Goal: Task Accomplishment & Management: Complete application form

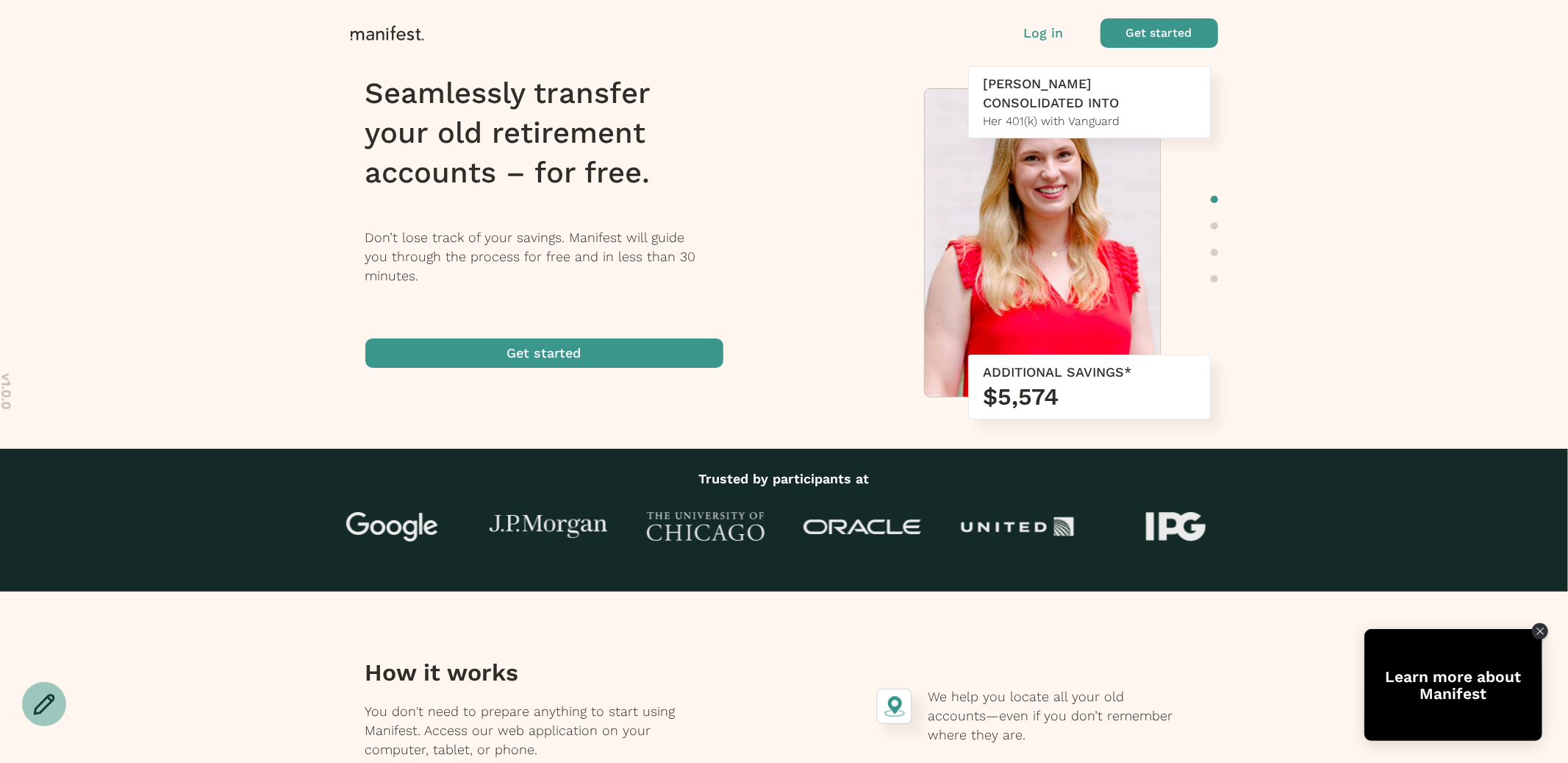
click at [1048, 31] on p "Log in" at bounding box center [1044, 33] width 40 height 19
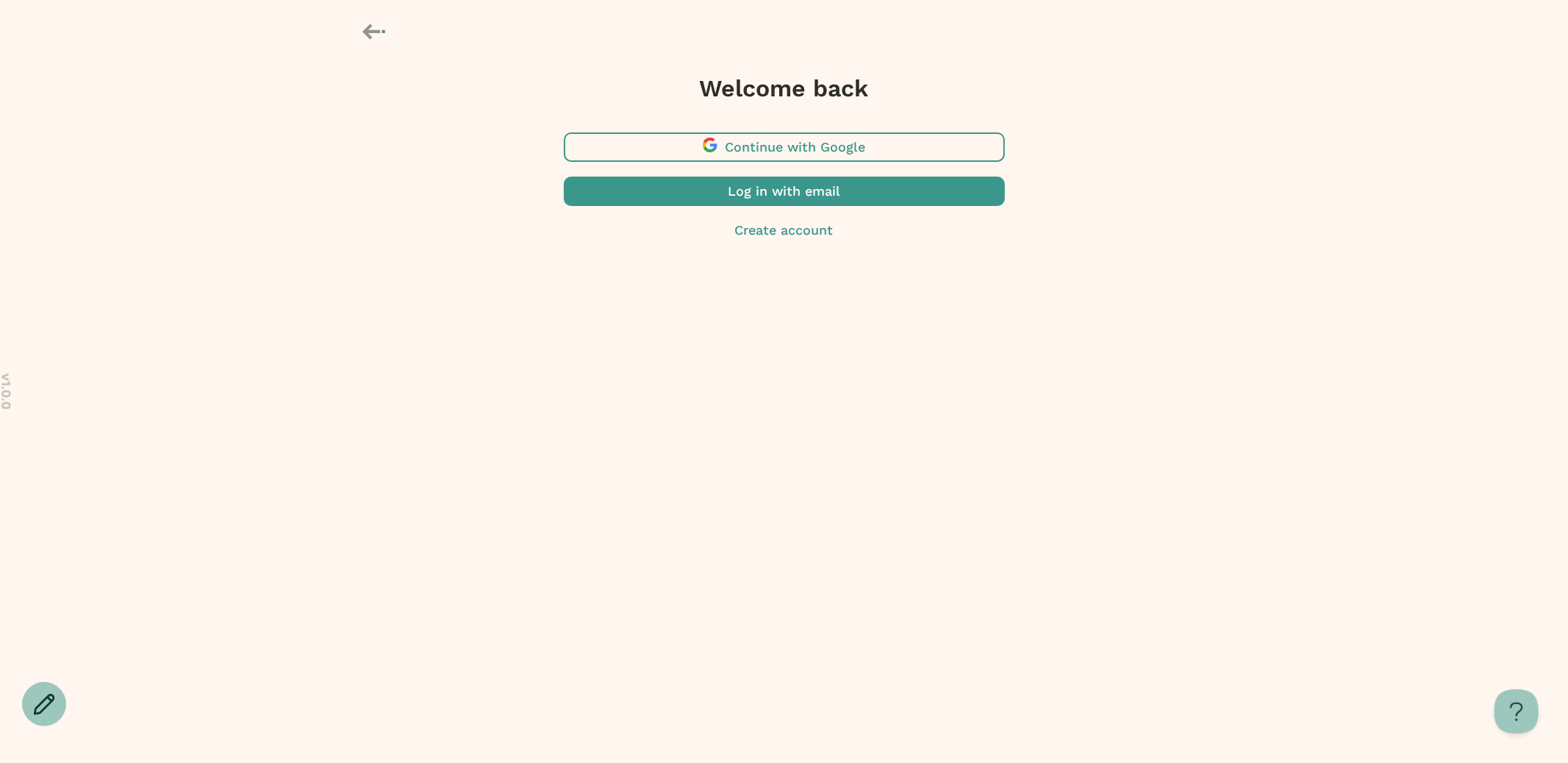
click at [810, 194] on span "button" at bounding box center [784, 192] width 442 height 30
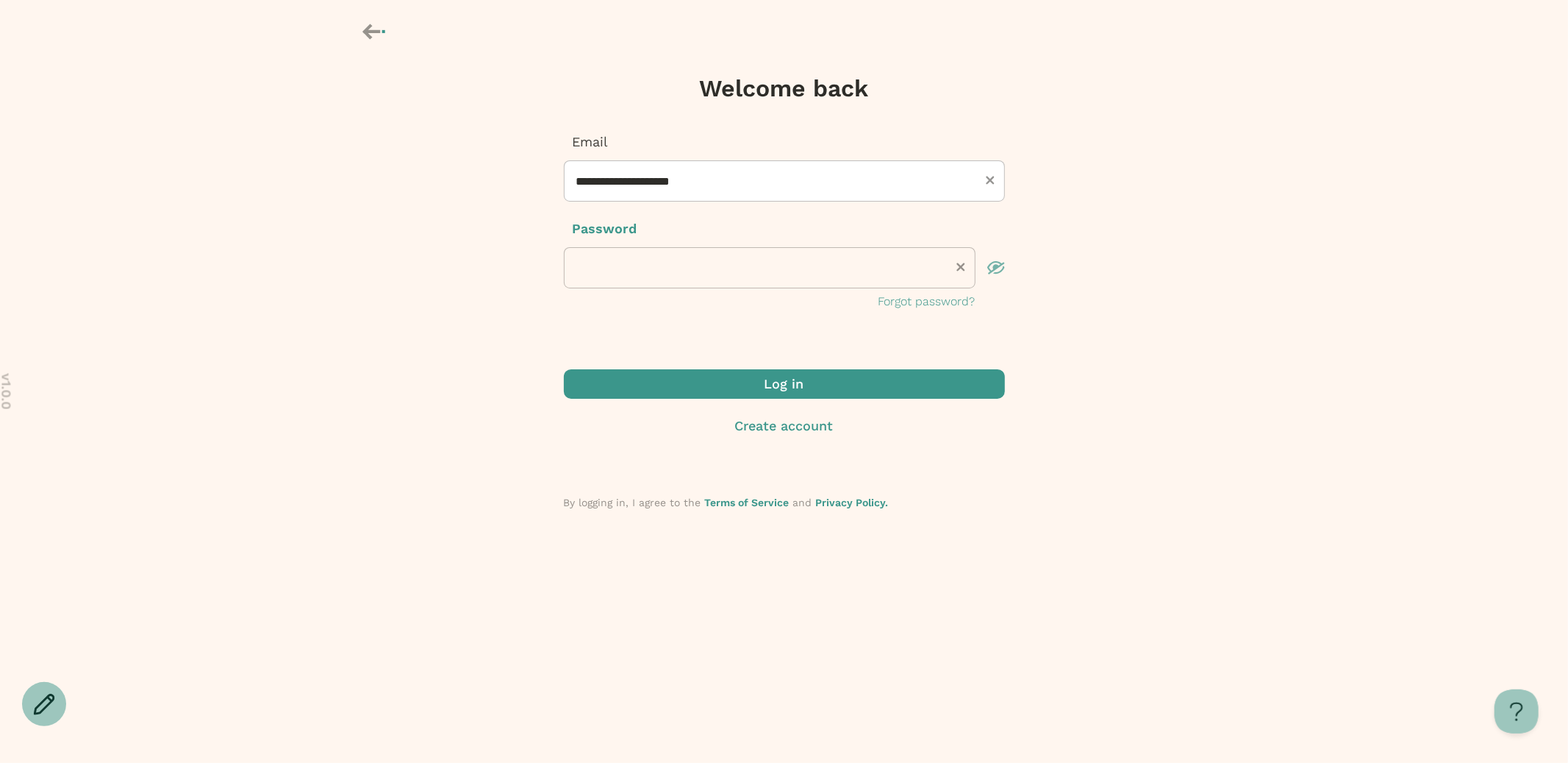
click at [691, 388] on span "submit" at bounding box center [784, 384] width 442 height 30
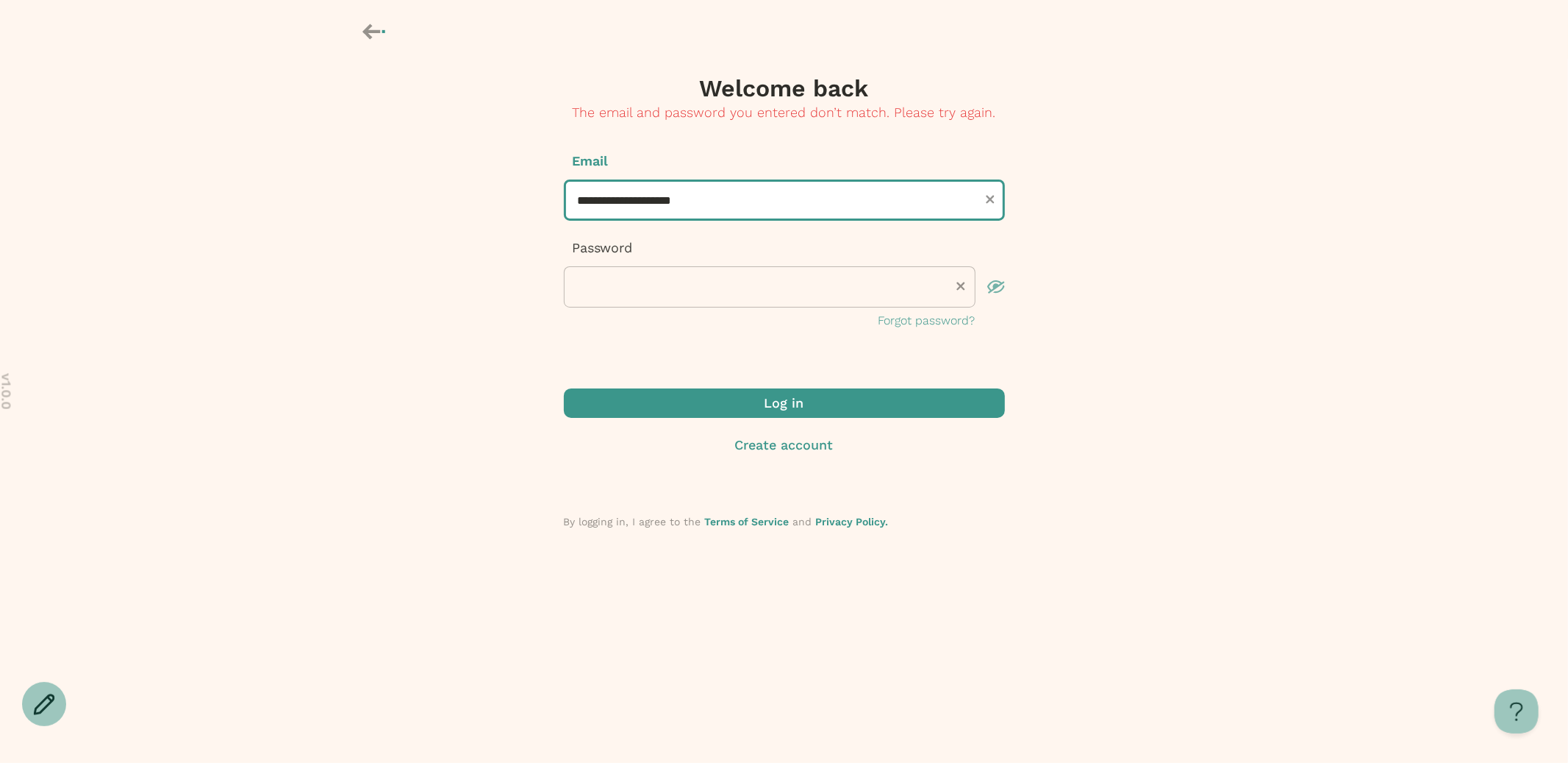
click at [603, 196] on input "**********" at bounding box center [784, 200] width 442 height 41
type input "**********"
click at [777, 401] on p "Log in" at bounding box center [785, 403] width 40 height 19
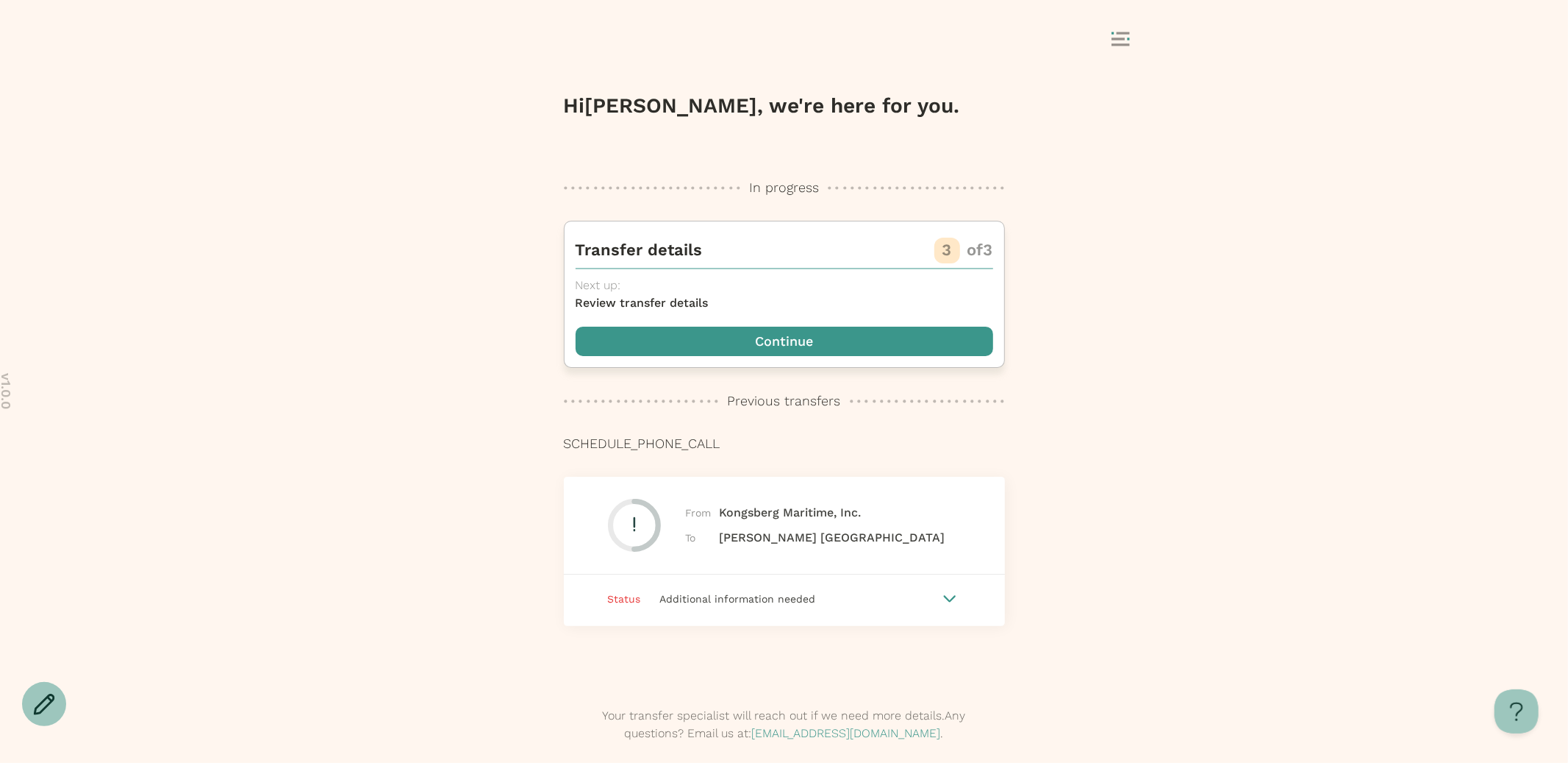
click at [780, 350] on span "button" at bounding box center [785, 342] width 418 height 30
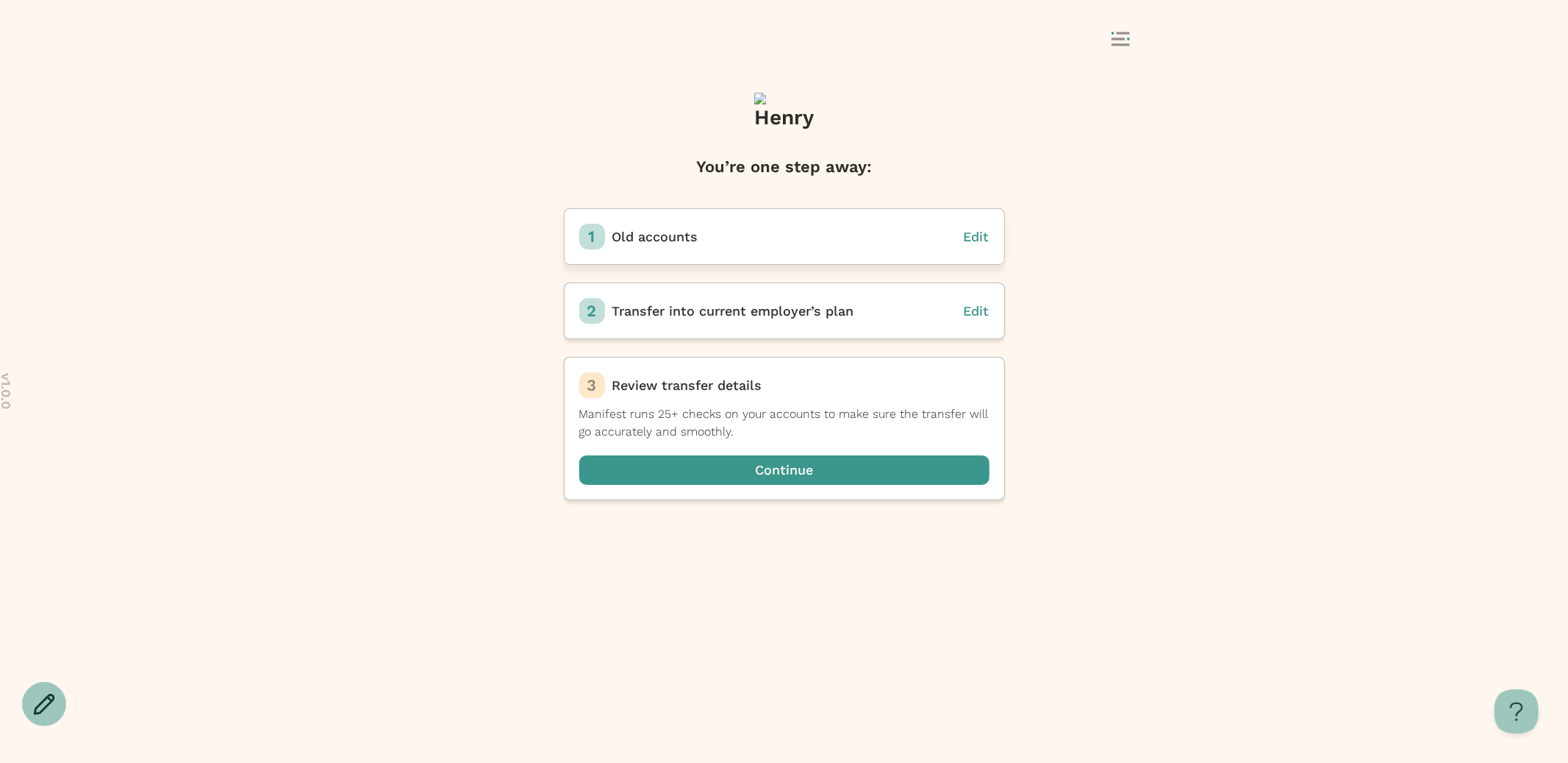
click at [980, 238] on span "Edit" at bounding box center [976, 236] width 26 height 16
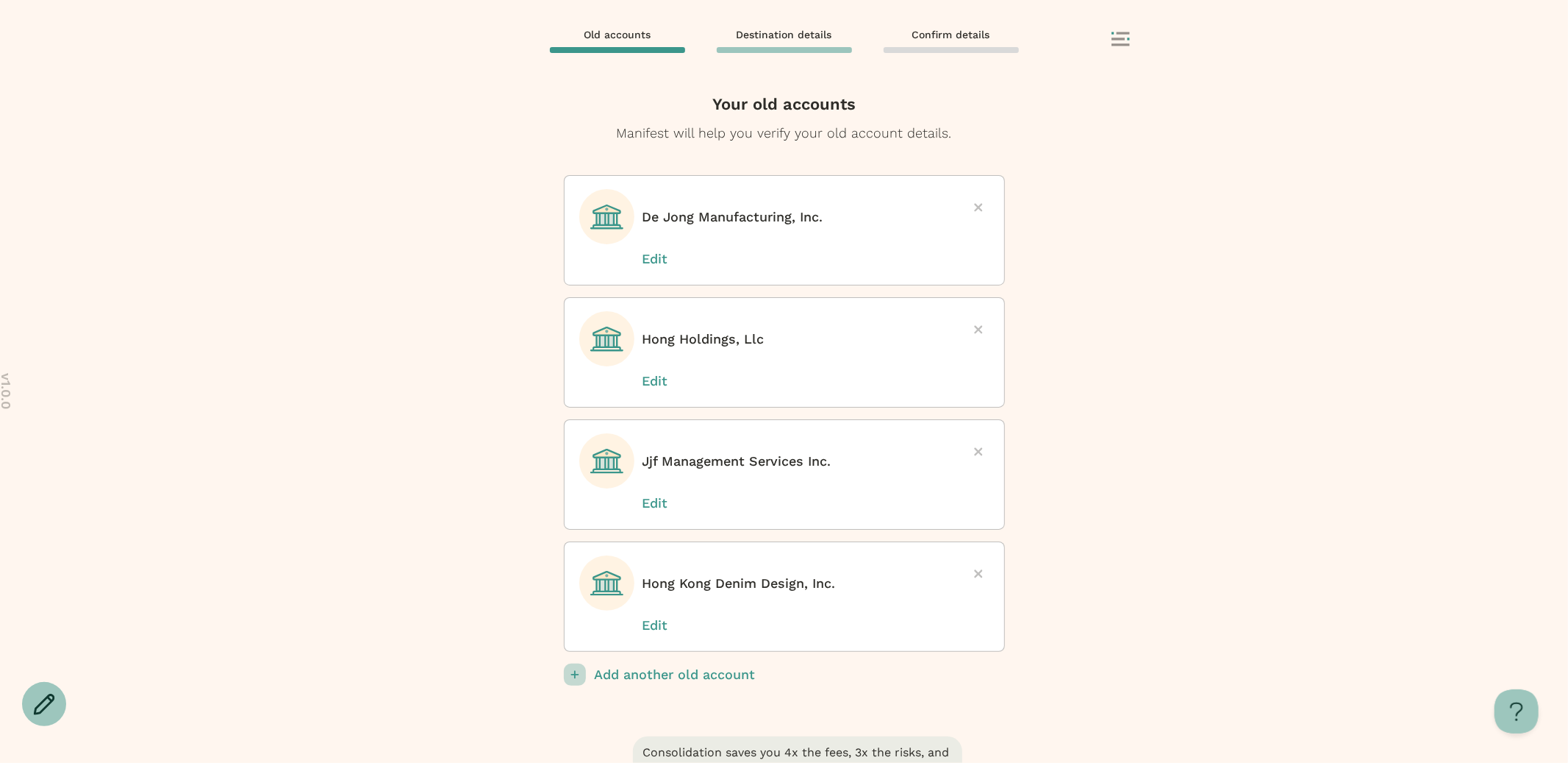
click at [693, 677] on p "Add another old account" at bounding box center [800, 675] width 410 height 22
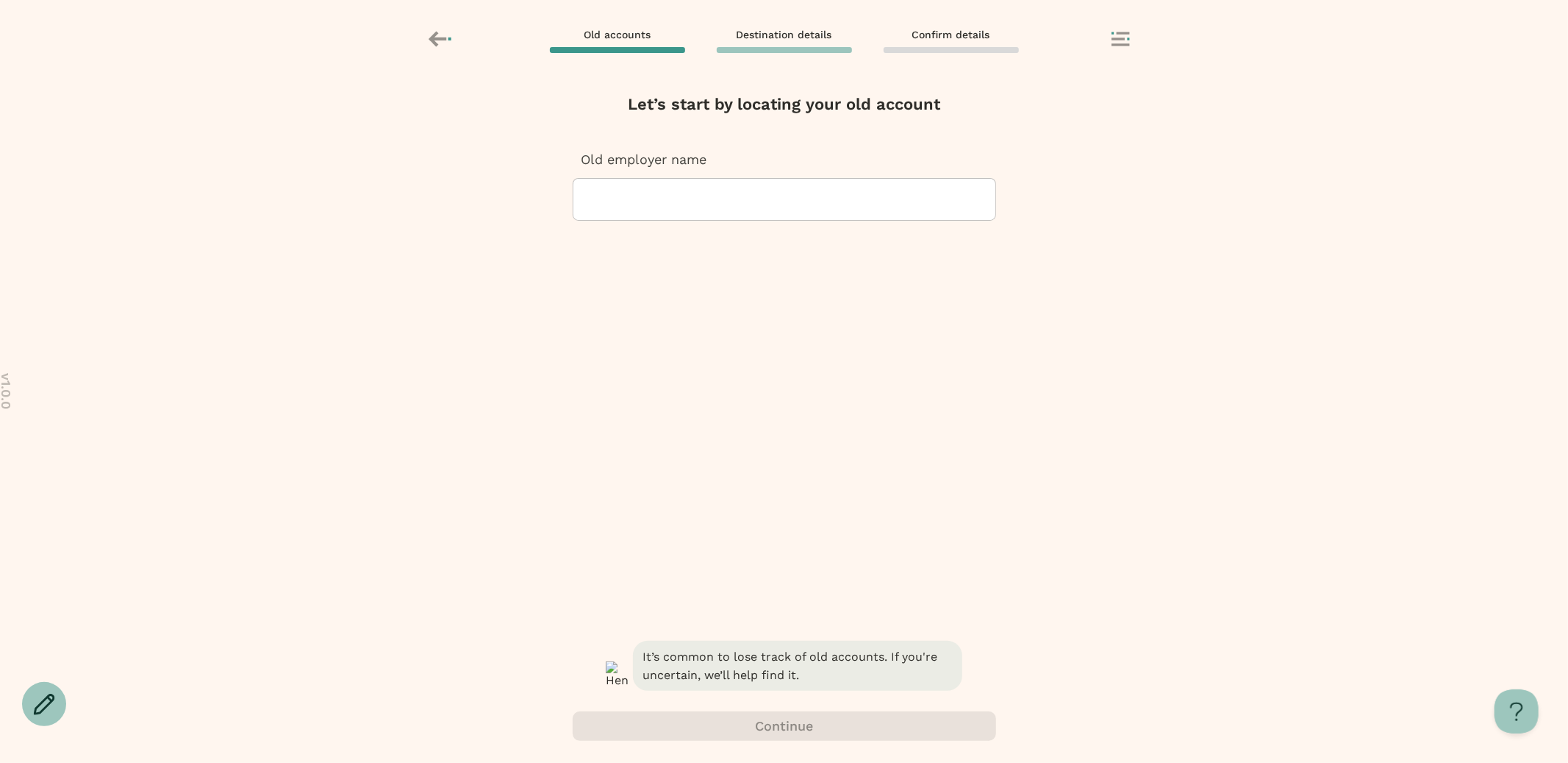
click at [714, 186] on div at bounding box center [784, 199] width 399 height 41
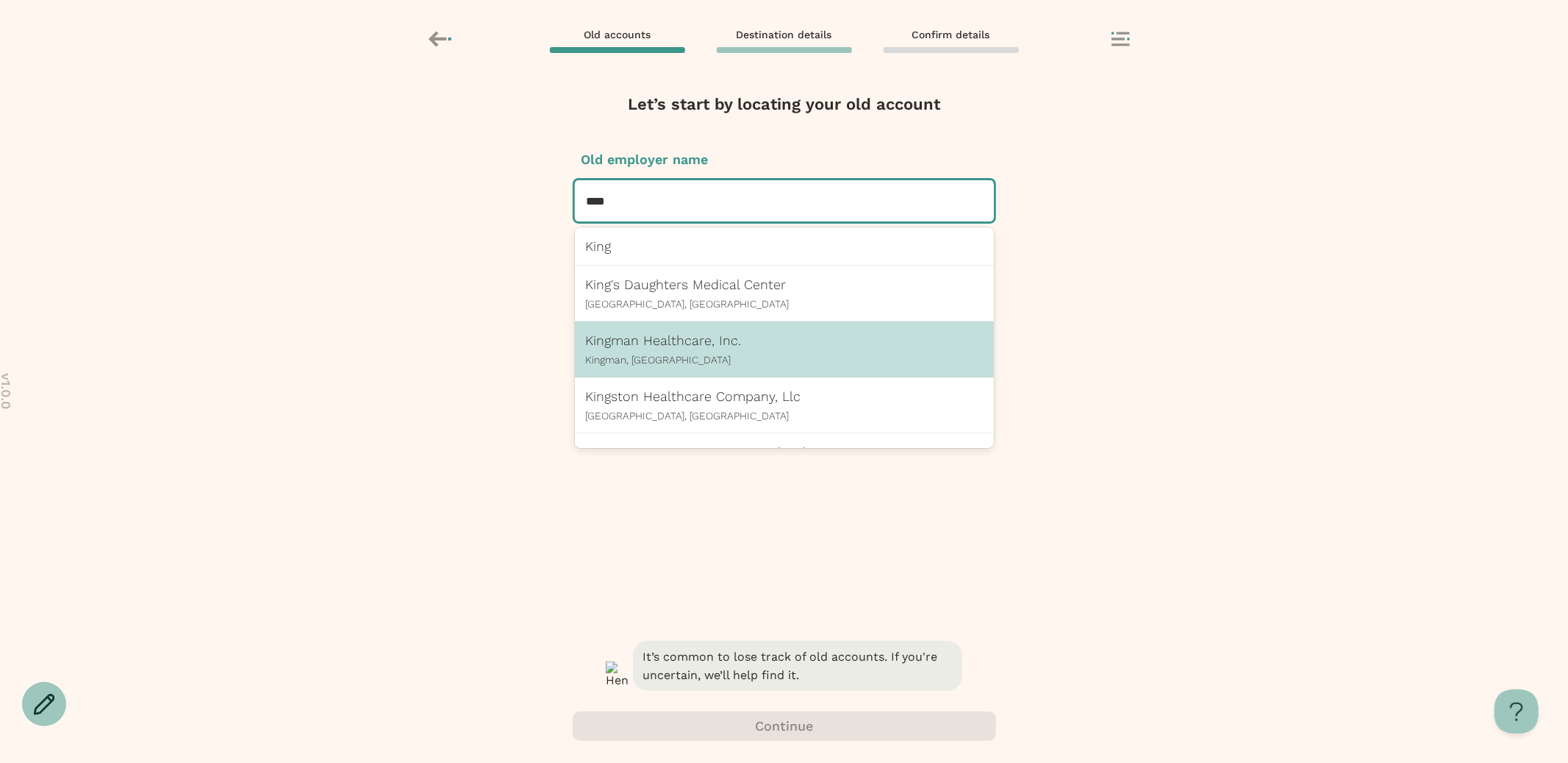
click at [739, 370] on div "Kingman Healthcare, Inc. Kingman, AZ" at bounding box center [785, 349] width 419 height 56
type input "****"
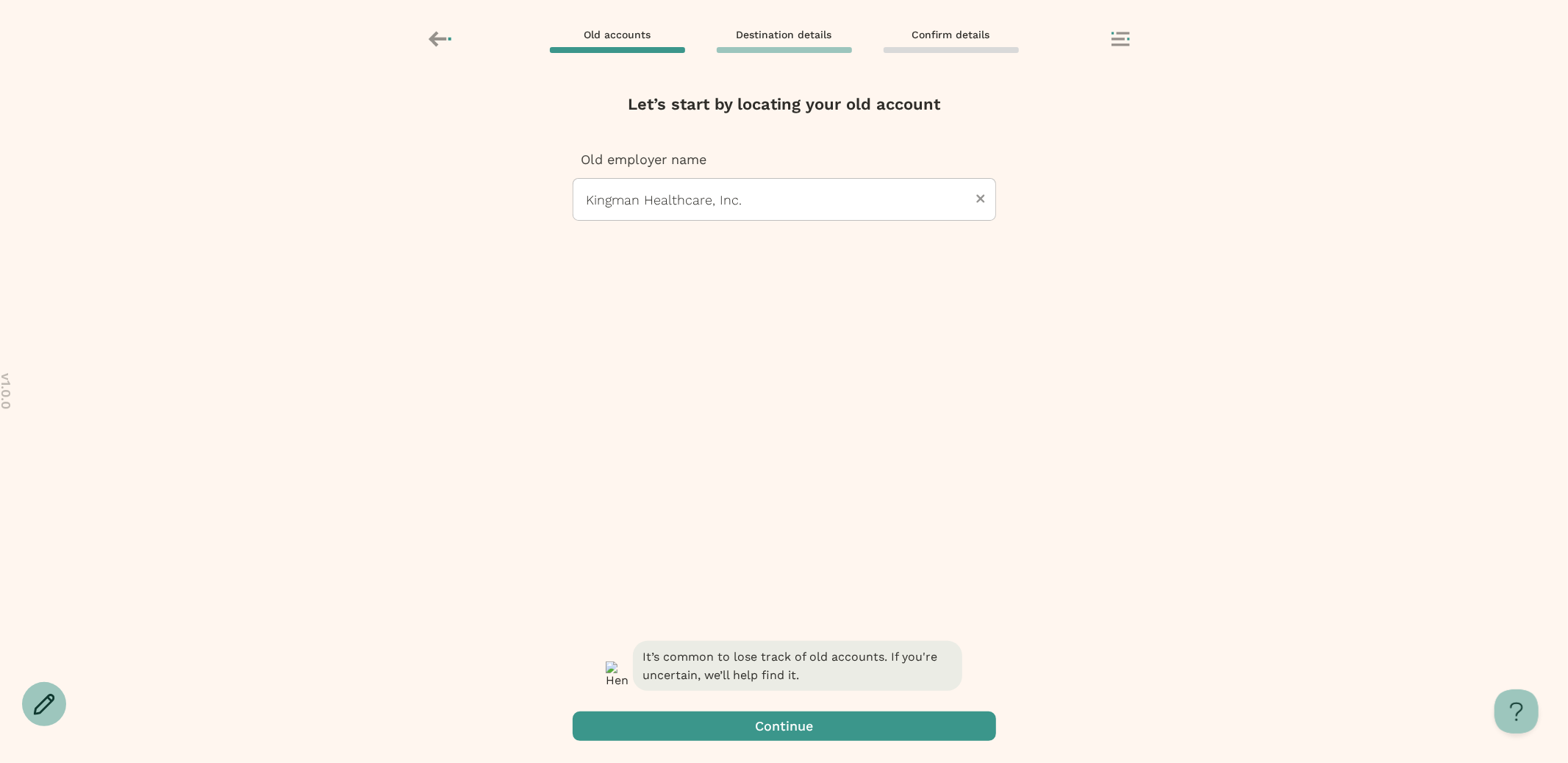
click at [806, 717] on span "button" at bounding box center [784, 726] width 423 height 30
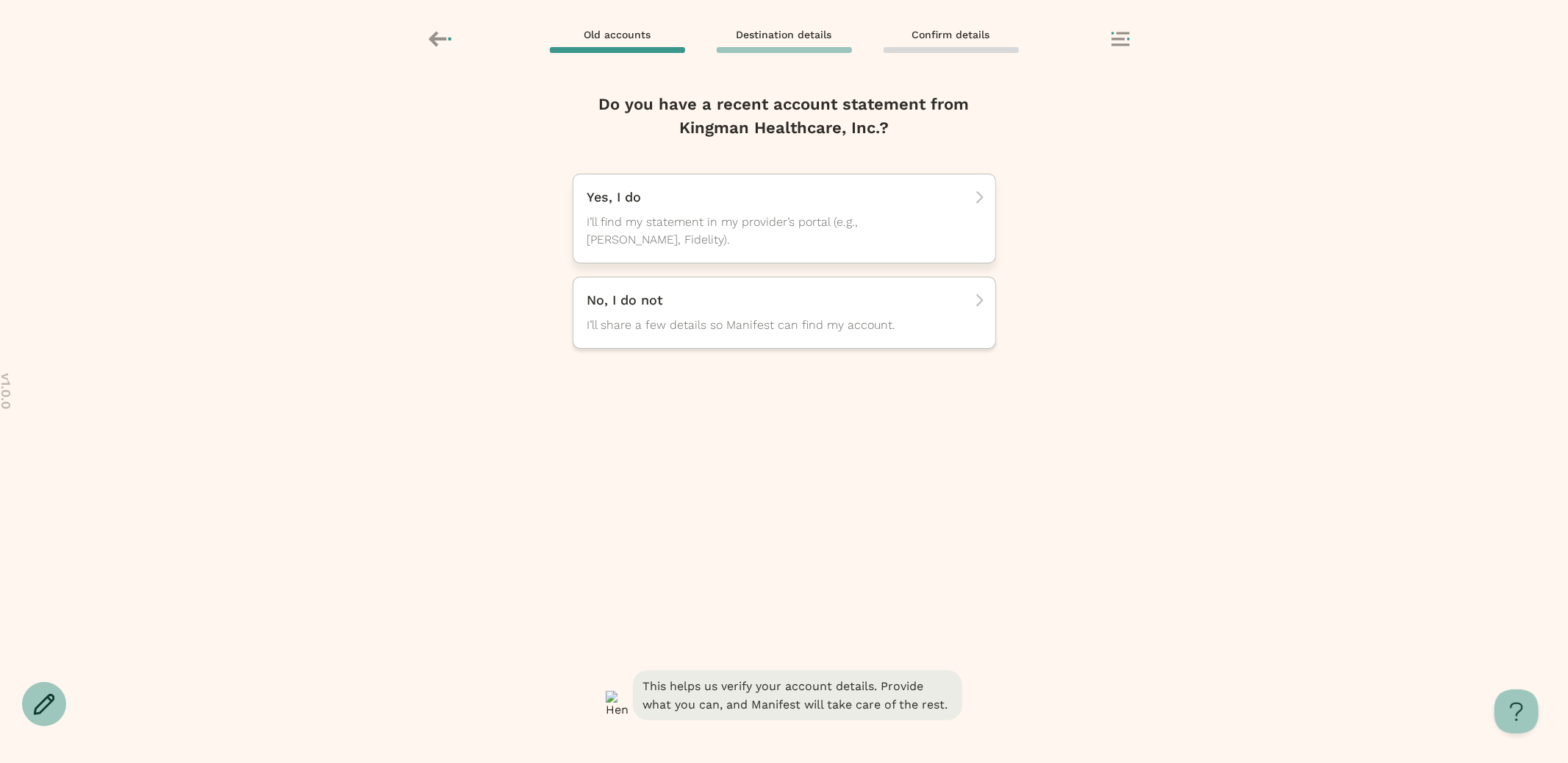
click at [793, 228] on span "I’ll find my statement in my provider’s portal (e.g., [PERSON_NAME], Fidelity)." at bounding box center [771, 230] width 367 height 36
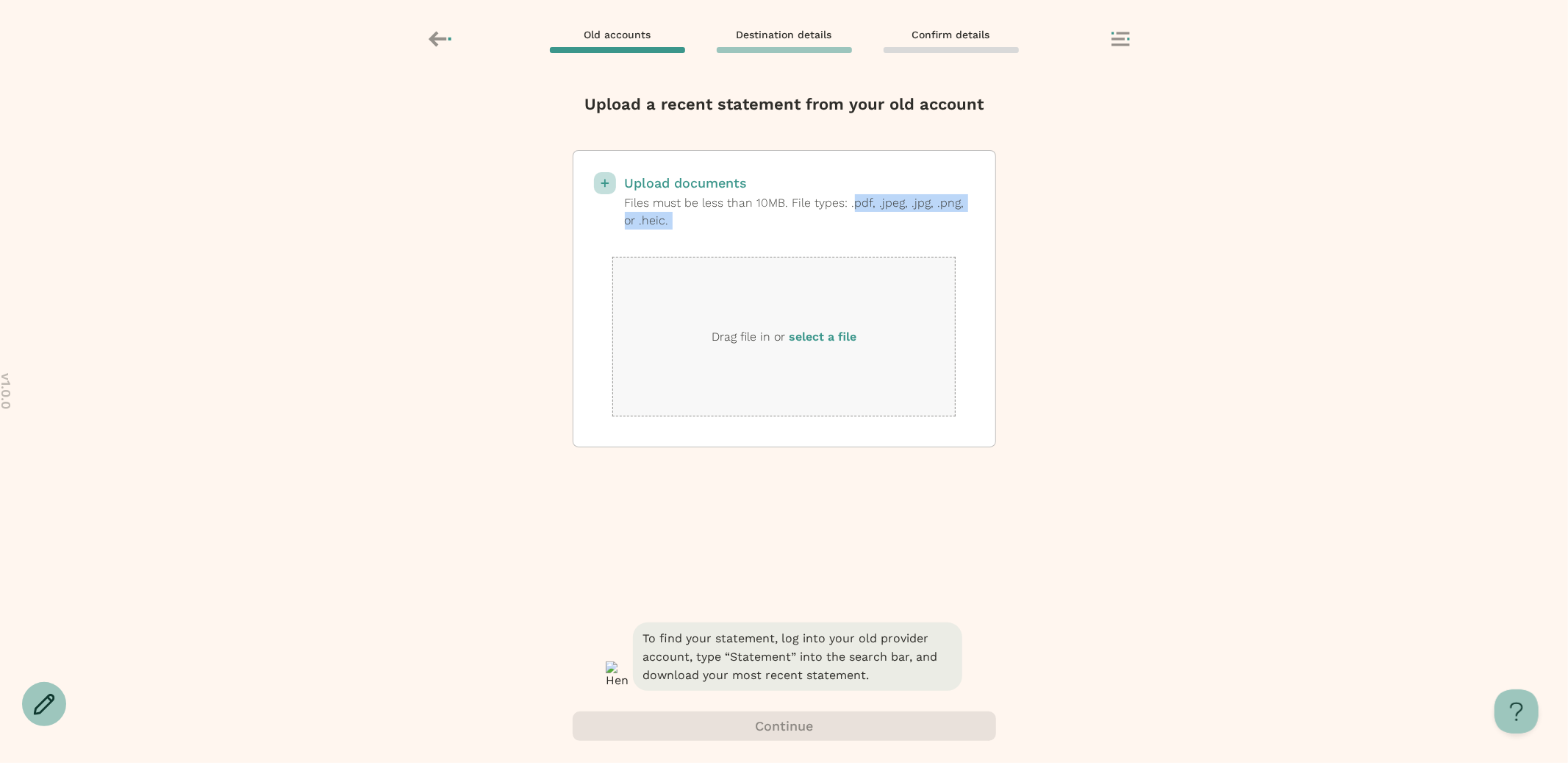
drag, startPoint x: 859, startPoint y: 201, endPoint x: 867, endPoint y: 239, distance: 38.8
click at [867, 239] on div "Upload documents Files must be less than 10MB. File types: .pdf, .jpeg, .jpg, .…" at bounding box center [784, 299] width 423 height 297
click at [819, 336] on label "select a file" at bounding box center [823, 336] width 68 height 14
click at [0, 0] on input "select a file" at bounding box center [0, 0] width 0 height 0
click at [843, 340] on label "select a file" at bounding box center [823, 336] width 68 height 14
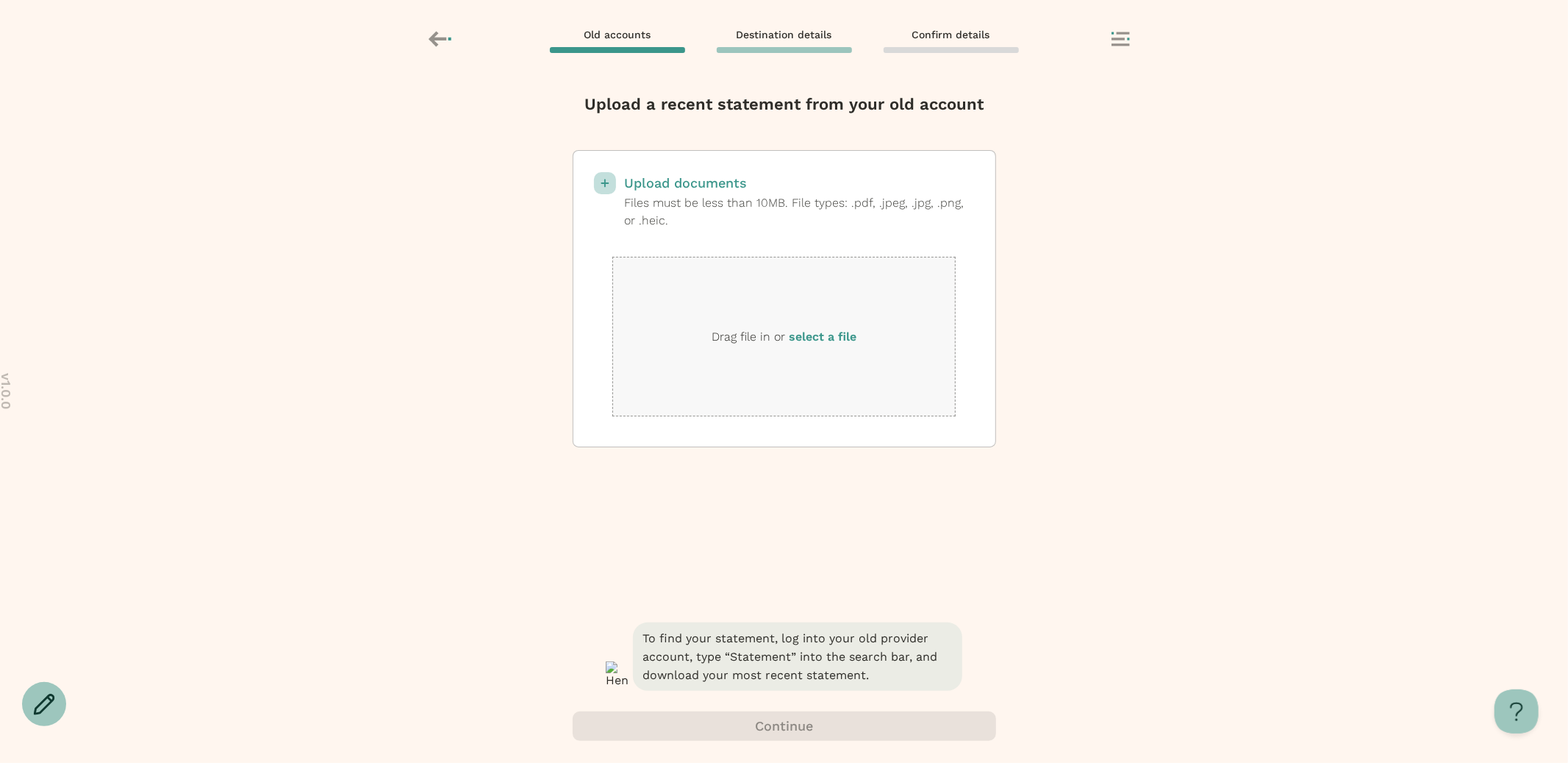
click at [0, 0] on input "select a file" at bounding box center [0, 0] width 0 height 0
click at [831, 344] on p "Drag file in or select a file" at bounding box center [784, 336] width 145 height 19
click at [831, 336] on label "select a file" at bounding box center [823, 336] width 68 height 14
click at [0, 0] on input "select a file" at bounding box center [0, 0] width 0 height 0
click at [838, 337] on label "select a file" at bounding box center [823, 336] width 68 height 14
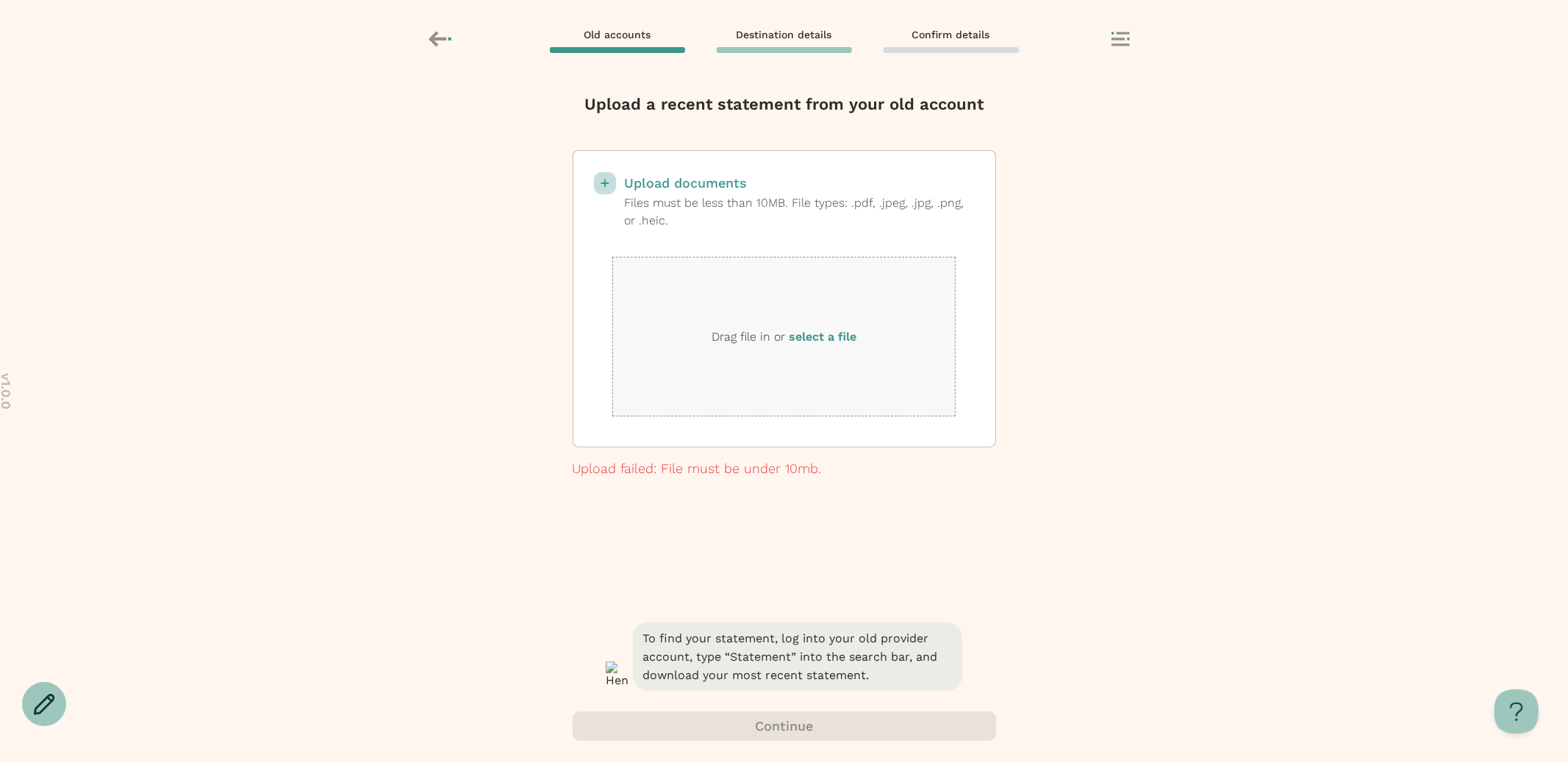
click at [0, 0] on input "select a file" at bounding box center [0, 0] width 0 height 0
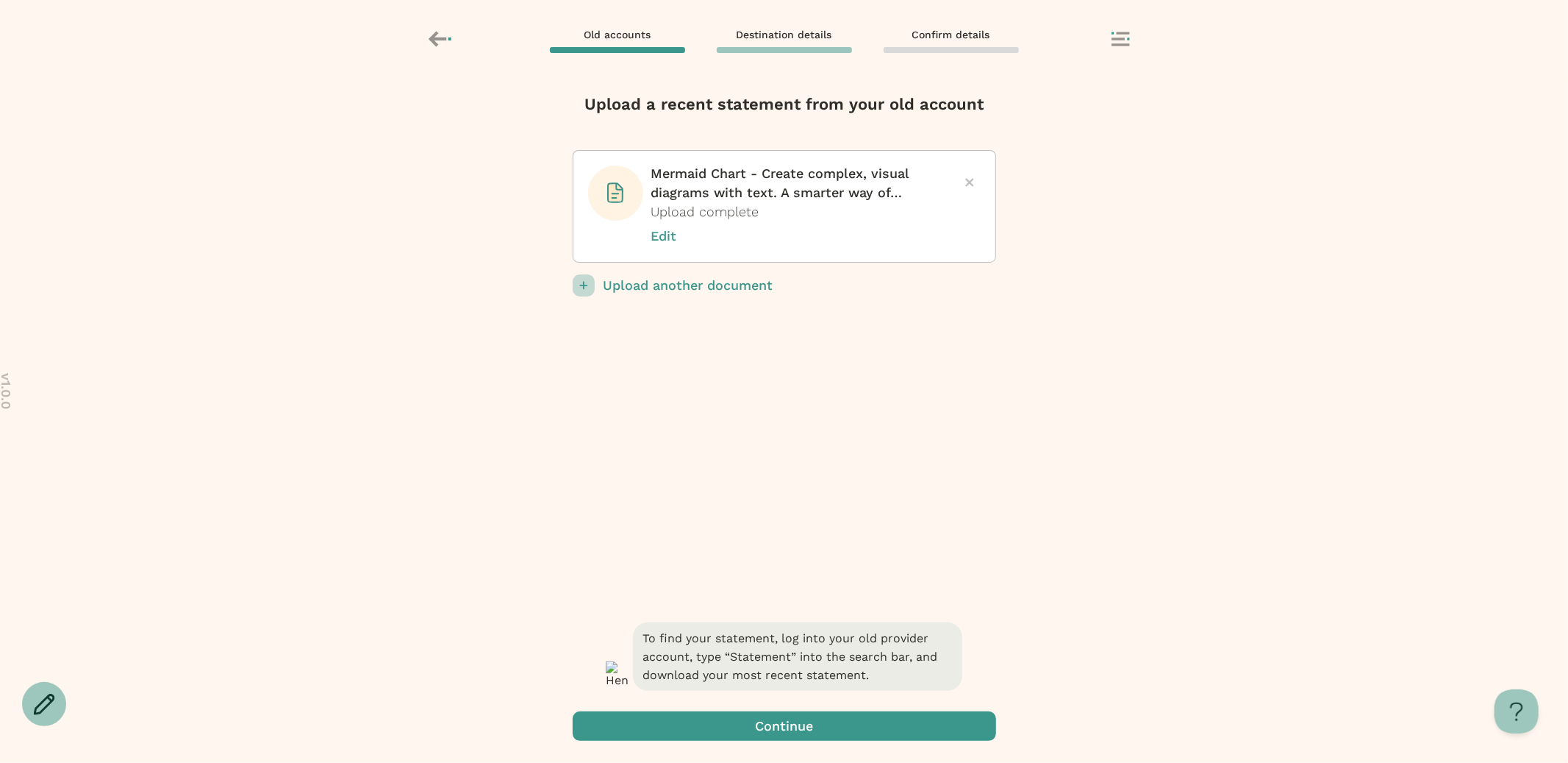
click at [731, 287] on p "Upload another document" at bounding box center [800, 285] width 393 height 22
click at [0, 0] on input "Upload another document" at bounding box center [0, 0] width 0 height 0
click at [723, 284] on p "Upload another document" at bounding box center [800, 285] width 393 height 22
click at [0, 0] on input "Upload another document" at bounding box center [0, 0] width 0 height 0
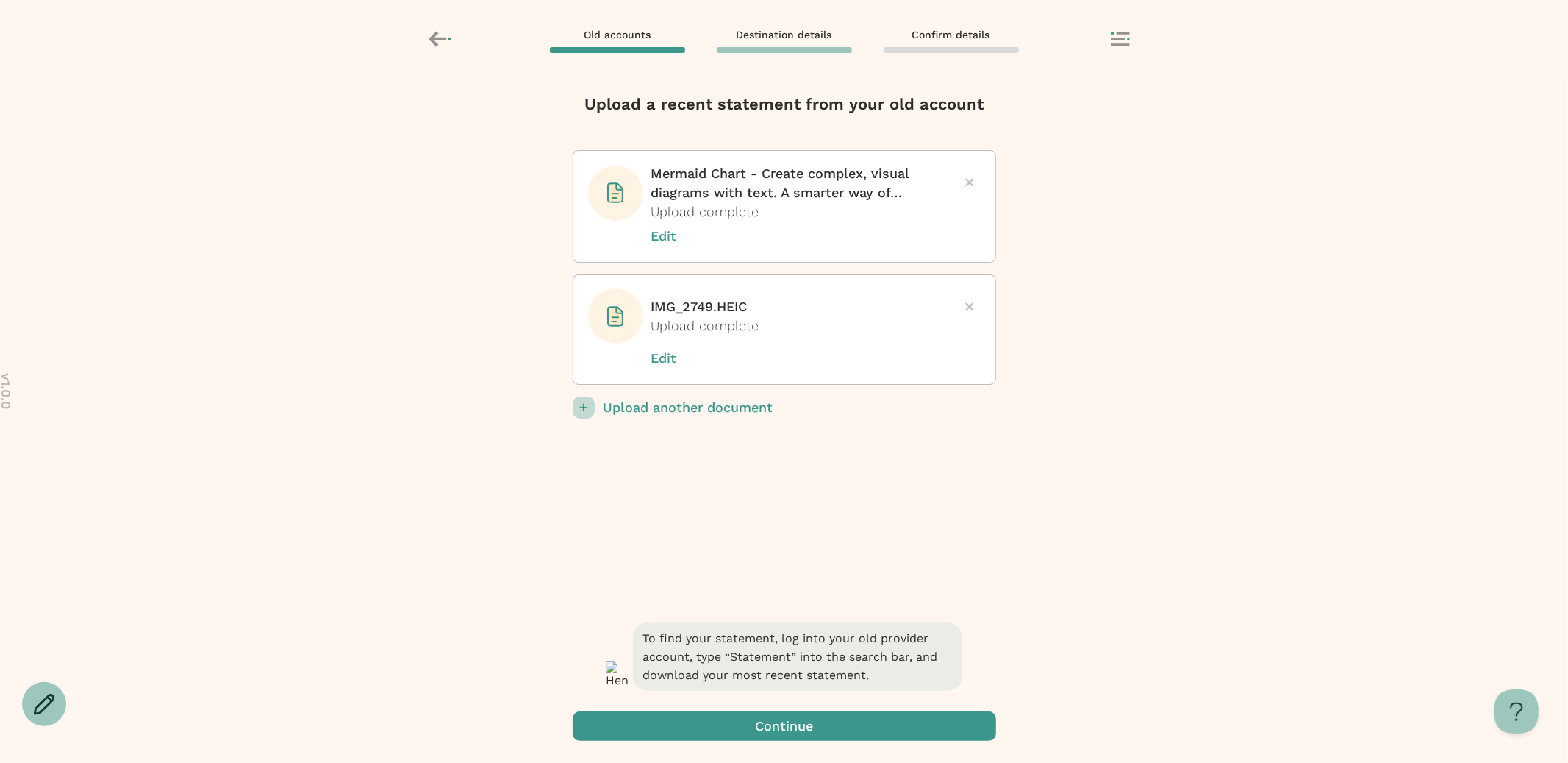
click at [802, 723] on span "button" at bounding box center [784, 726] width 423 height 30
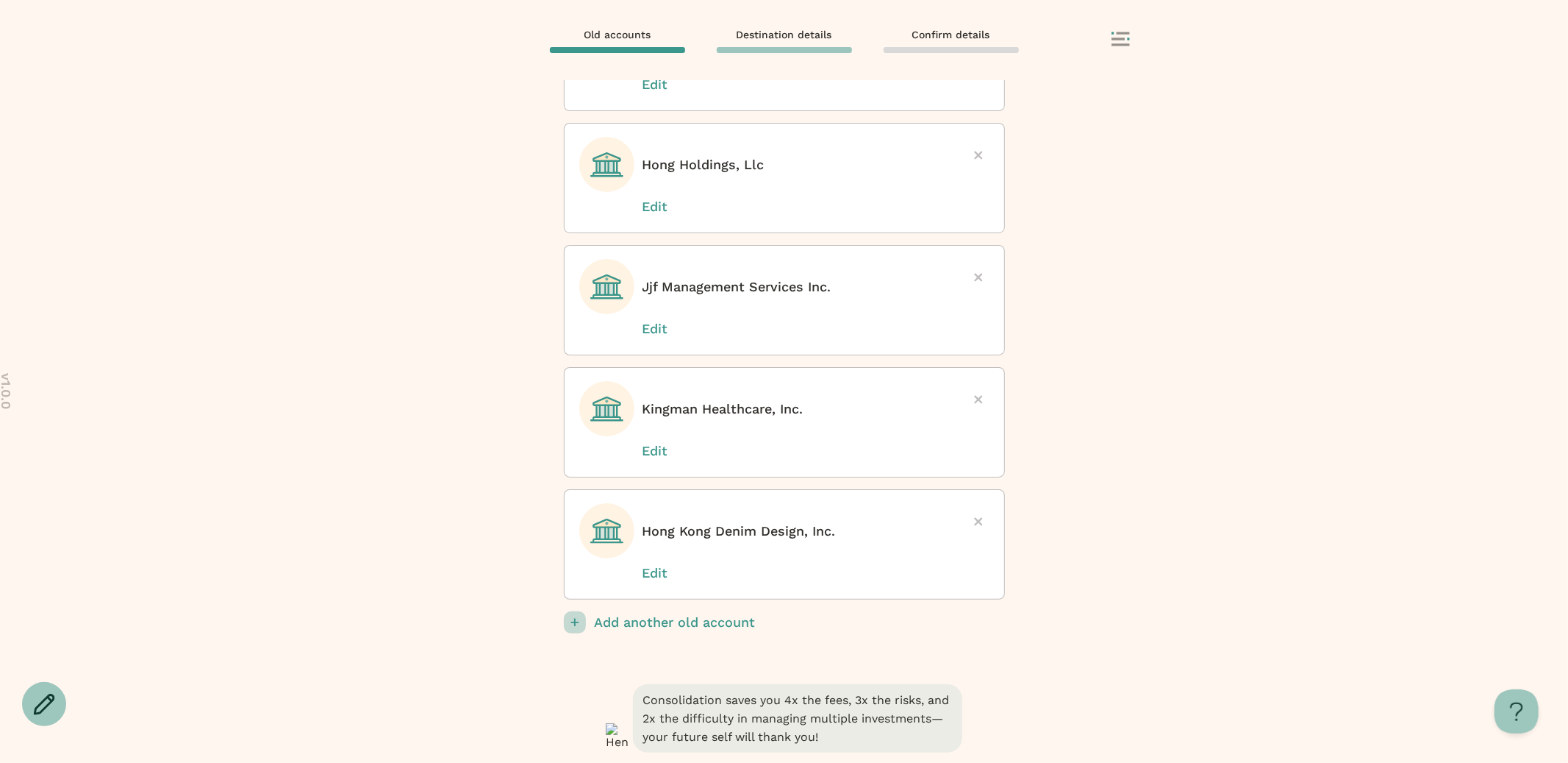
scroll to position [236, 0]
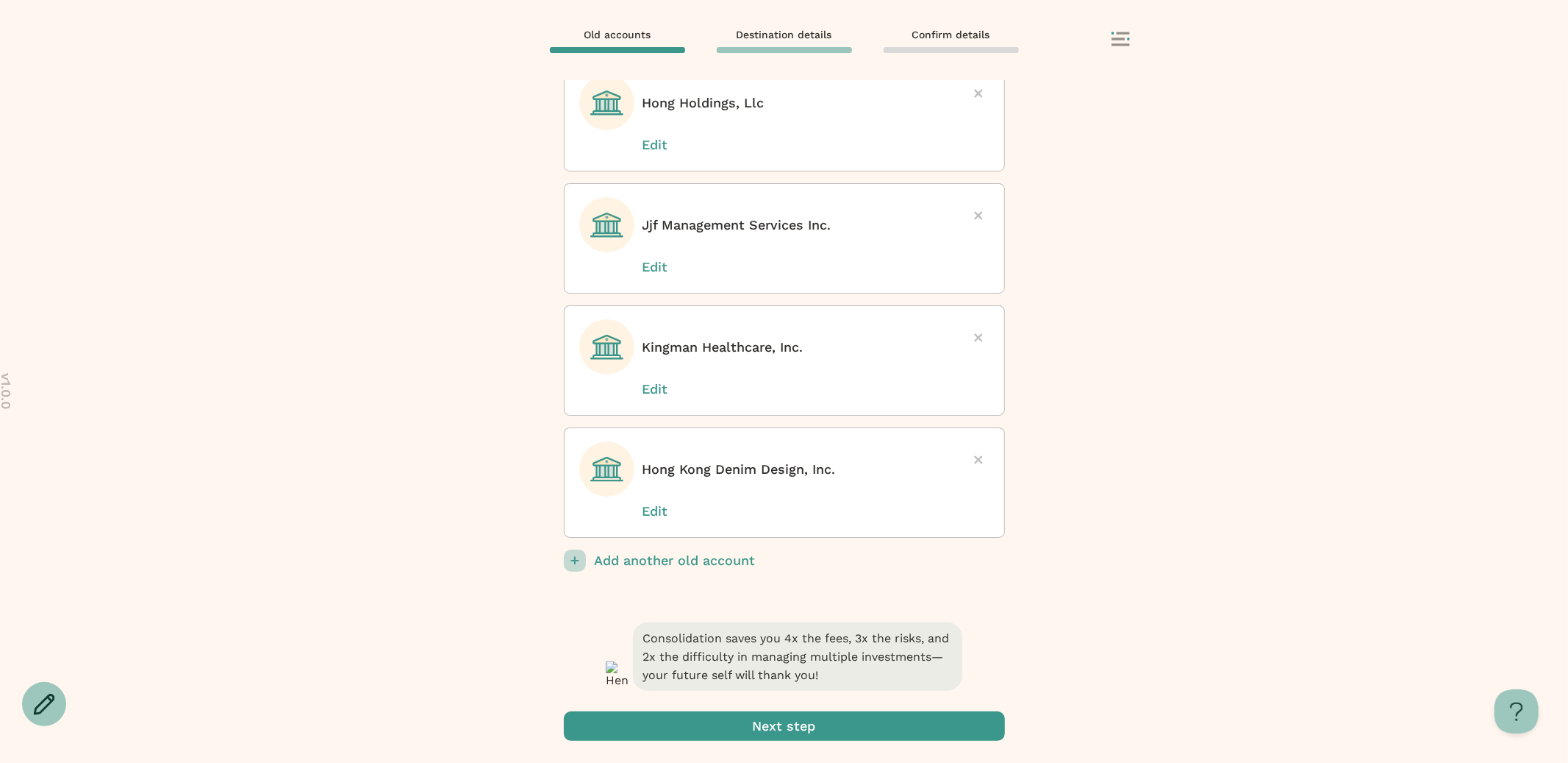
click at [781, 723] on span "submit" at bounding box center [784, 726] width 442 height 30
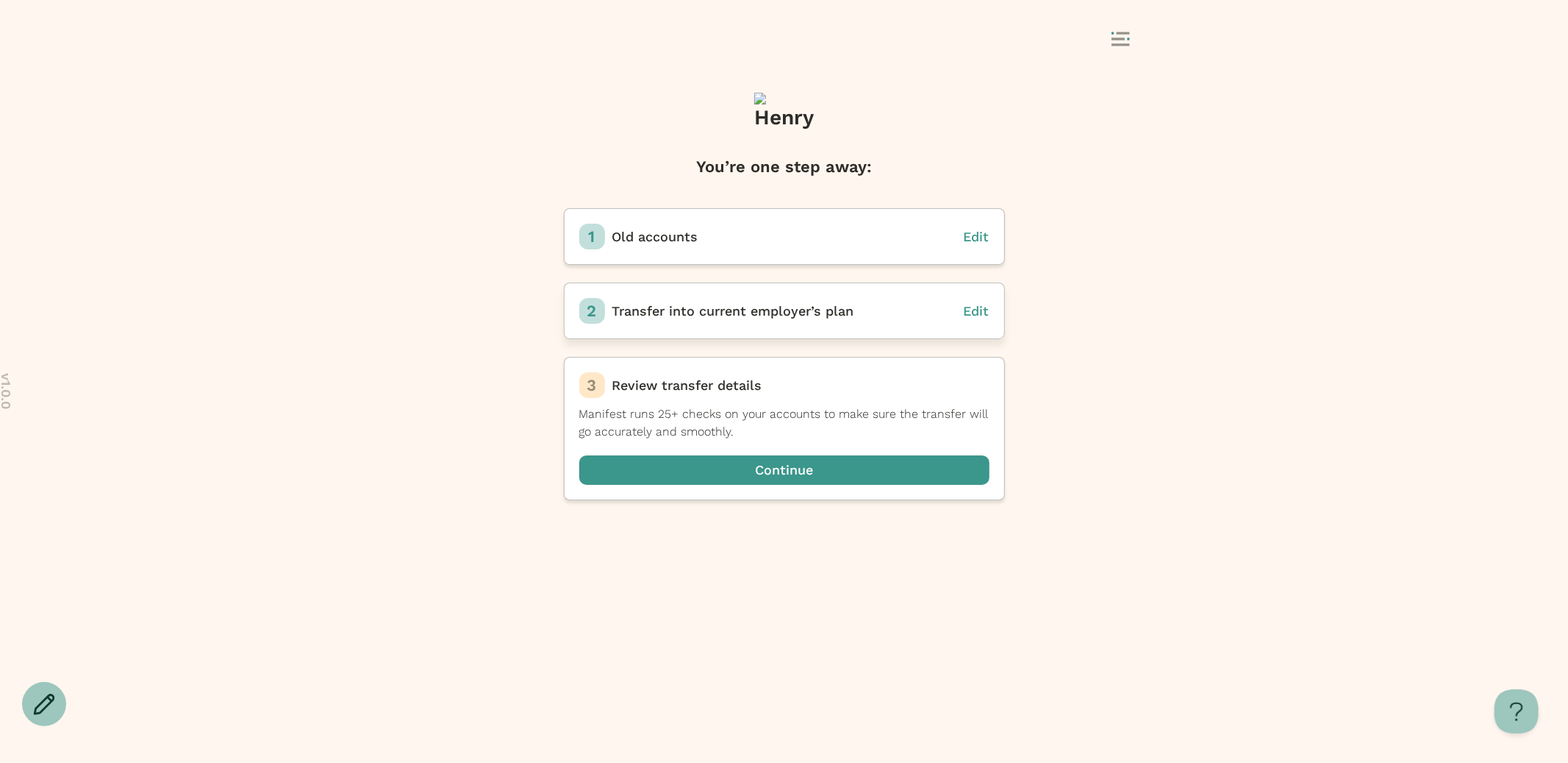
click at [974, 307] on span "Edit" at bounding box center [976, 310] width 26 height 16
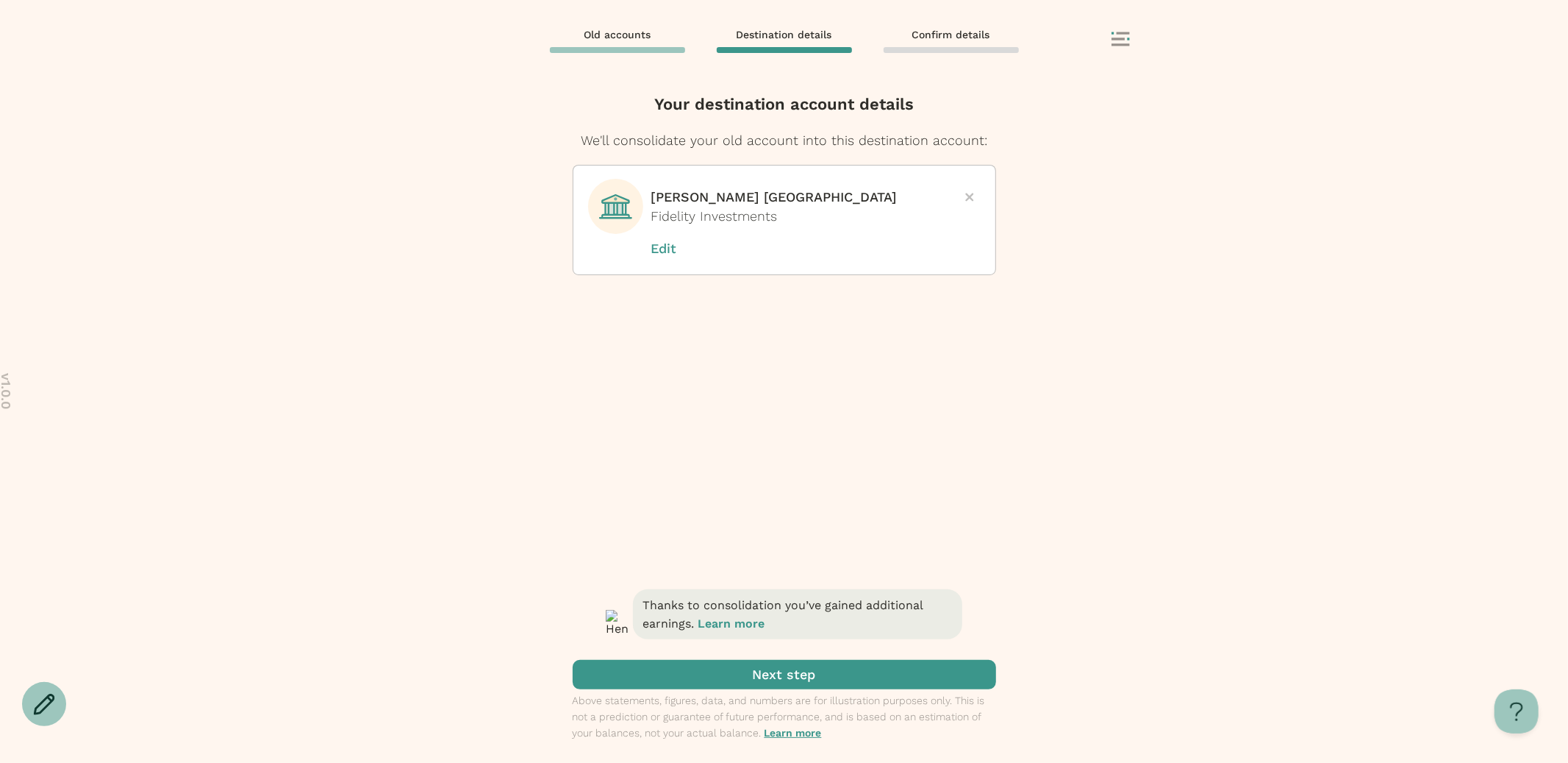
click at [660, 250] on p "Edit" at bounding box center [687, 249] width 73 height 19
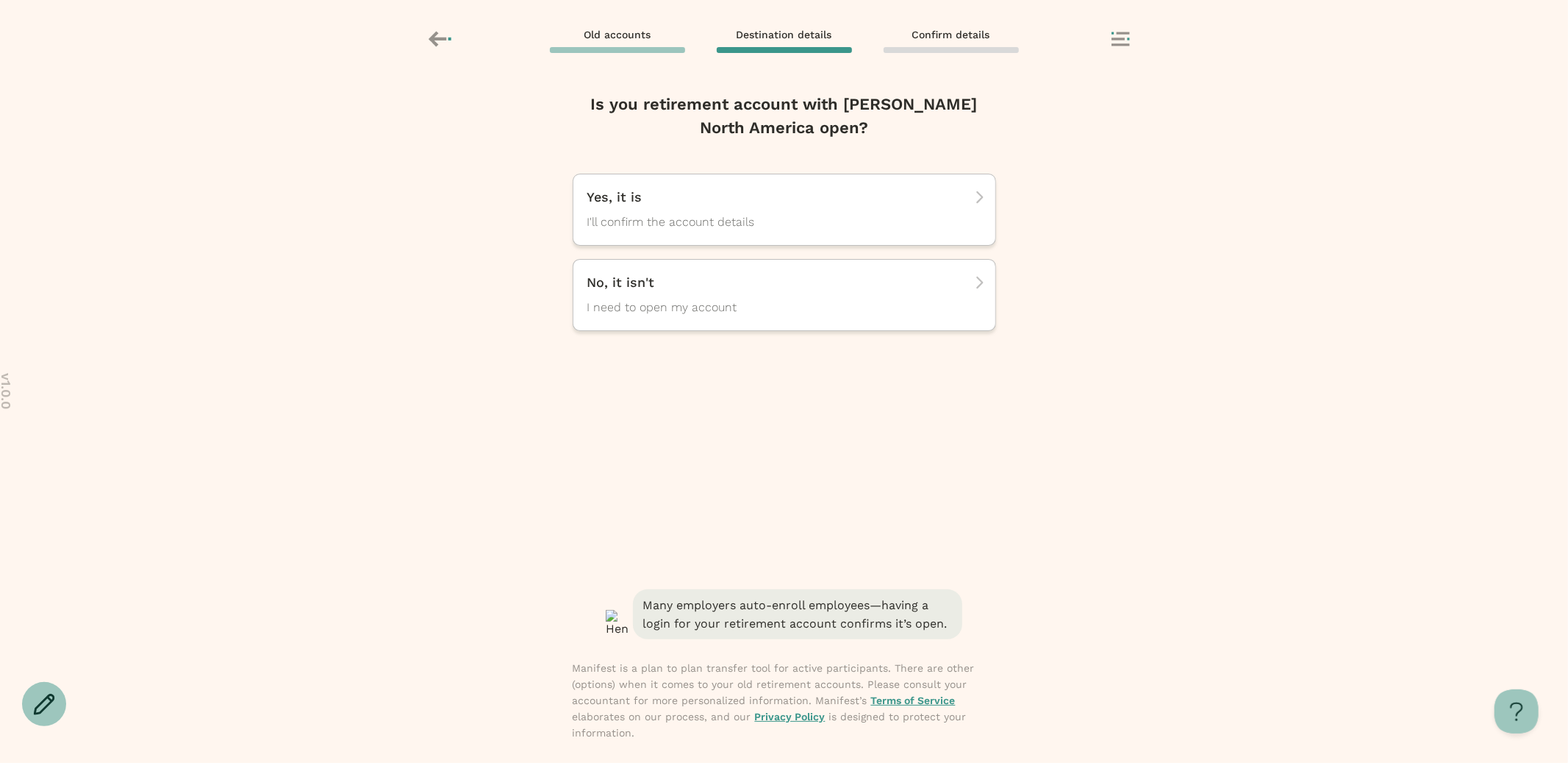
click at [1115, 44] on rect at bounding box center [1121, 45] width 18 height 2
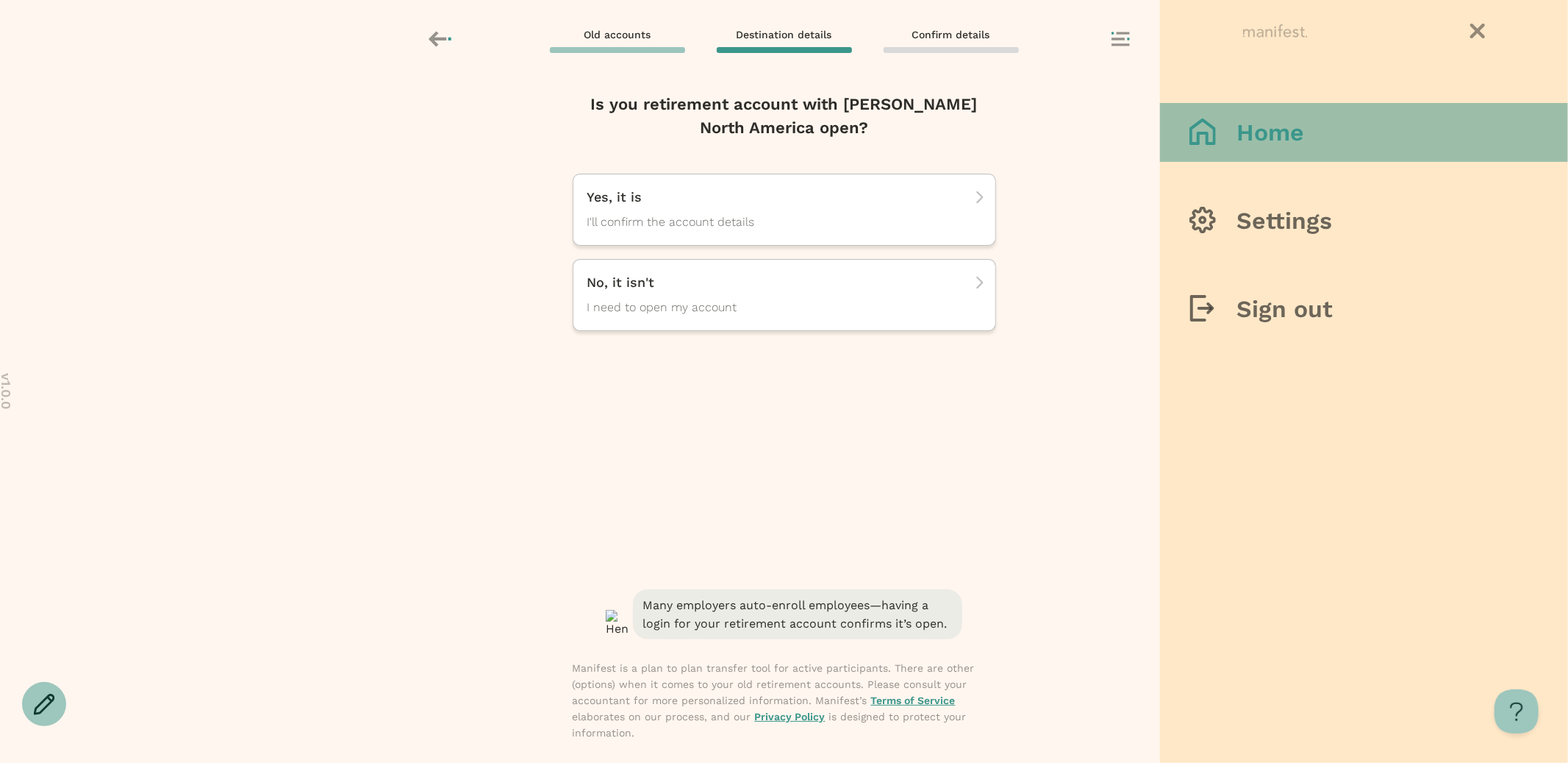
click at [1225, 145] on div at bounding box center [1212, 132] width 47 height 29
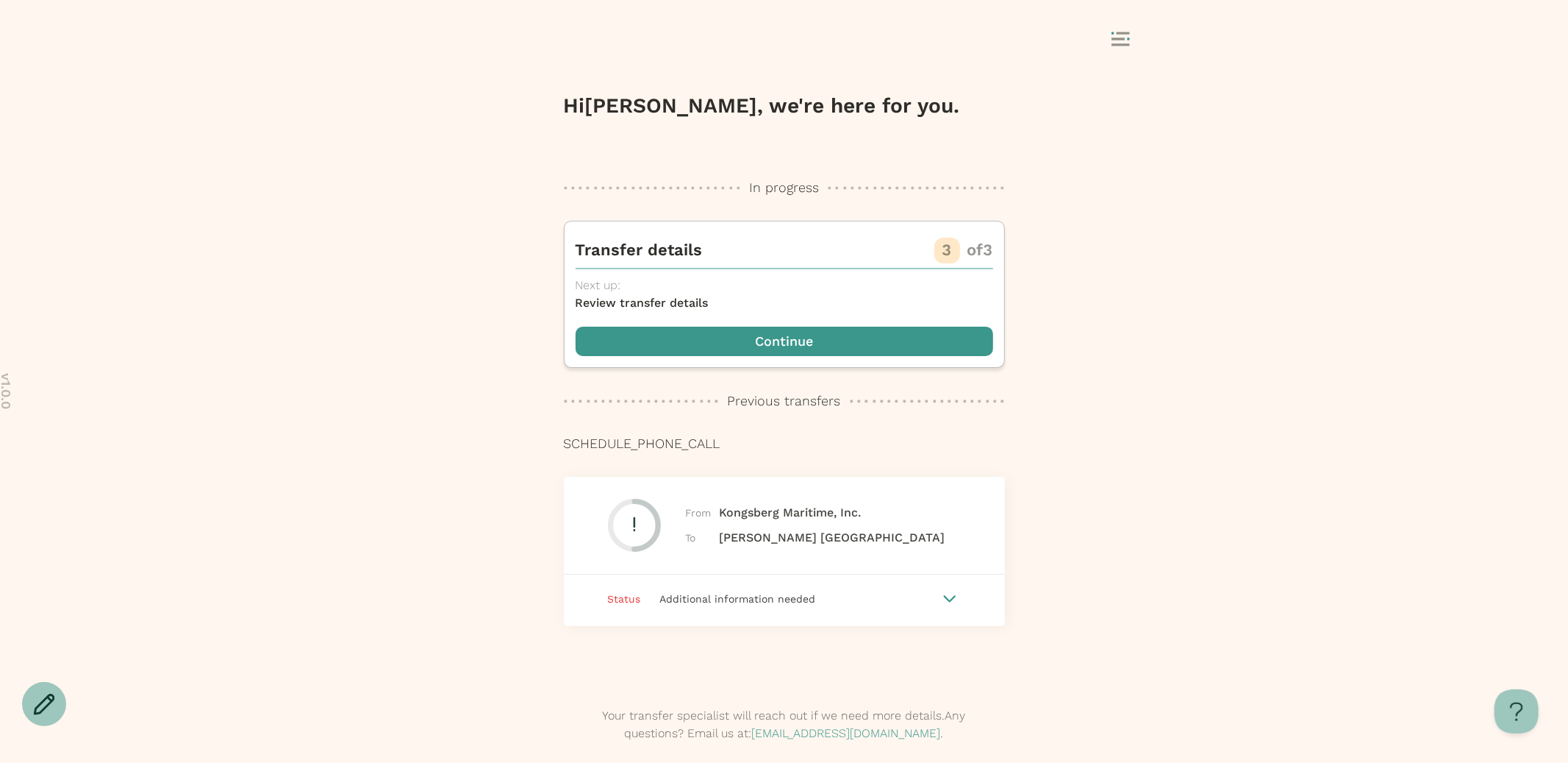
scroll to position [31, 0]
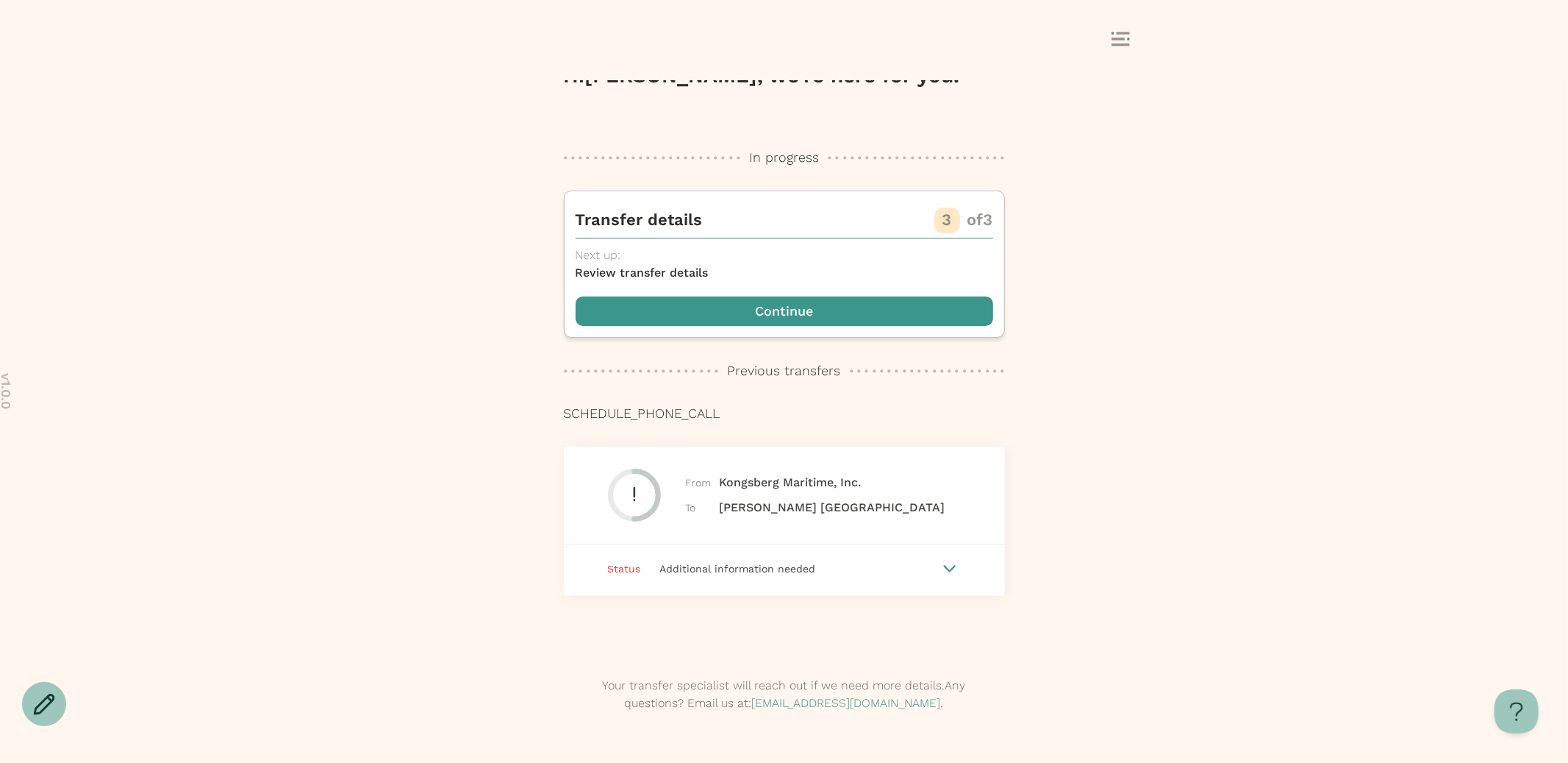
click at [744, 581] on div "Status Additional information needed" at bounding box center [784, 568] width 442 height 49
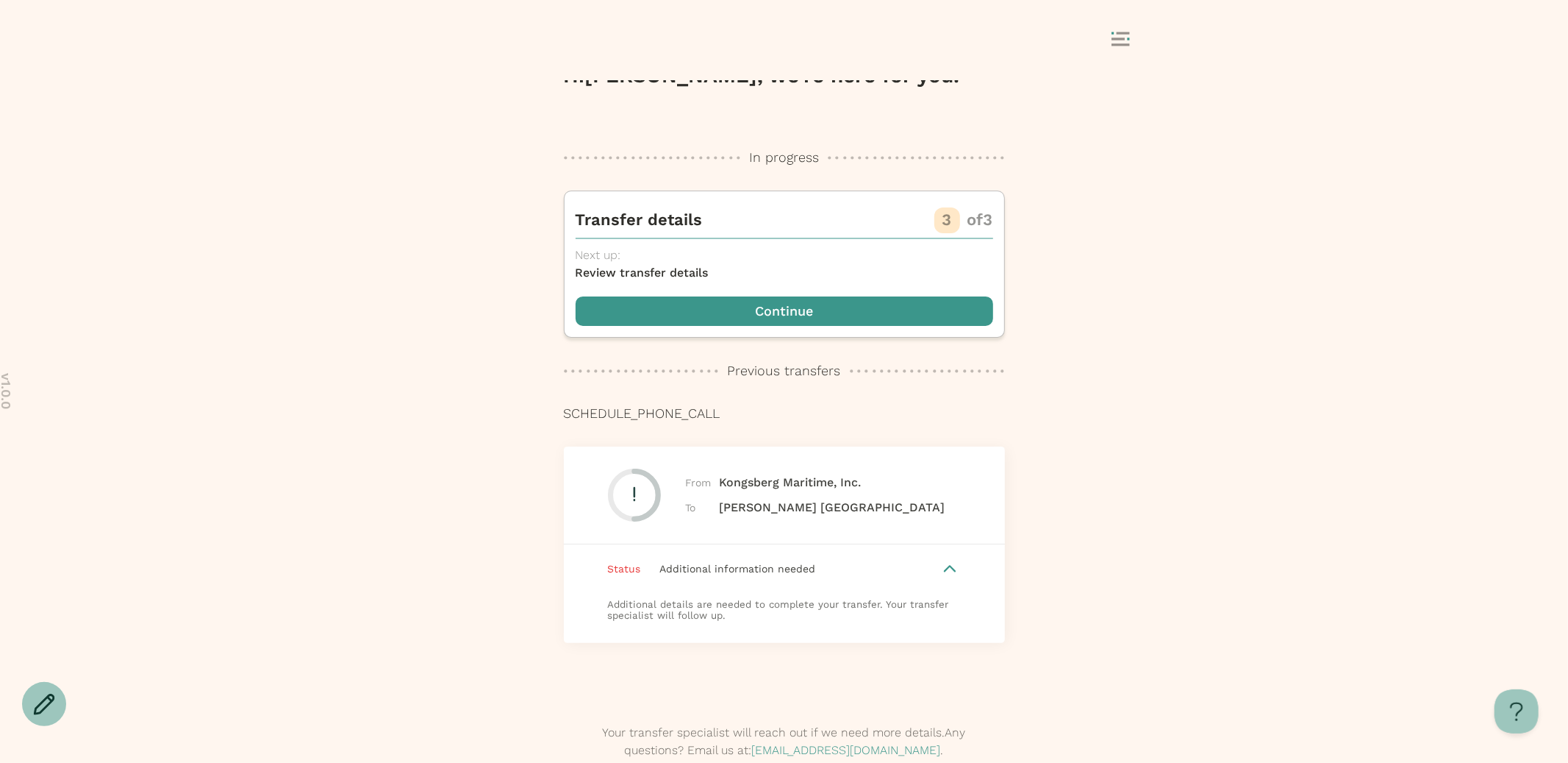
click at [744, 581] on div "Status Additional information needed" at bounding box center [784, 568] width 442 height 49
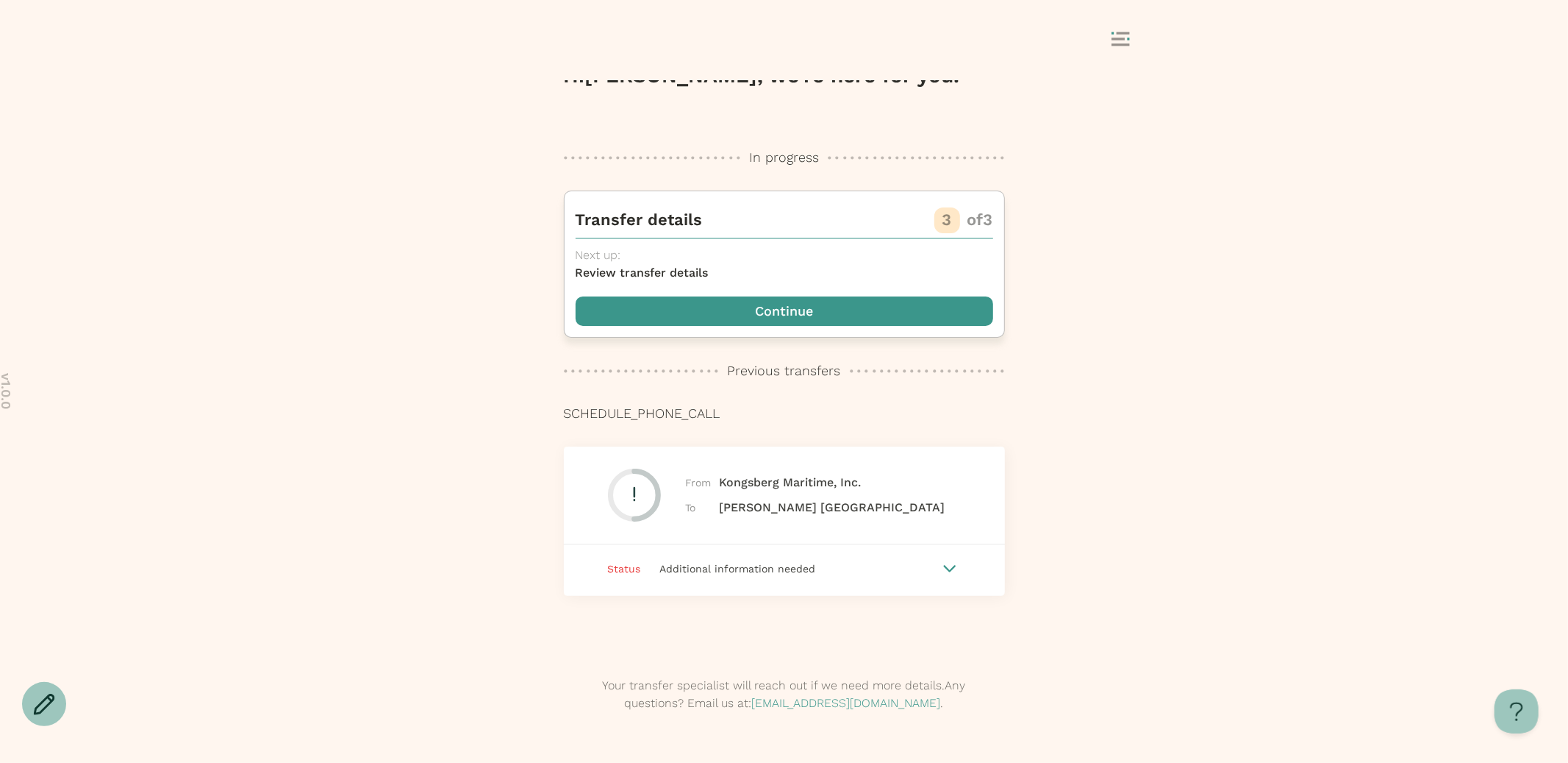
click at [851, 320] on span "button" at bounding box center [785, 311] width 418 height 30
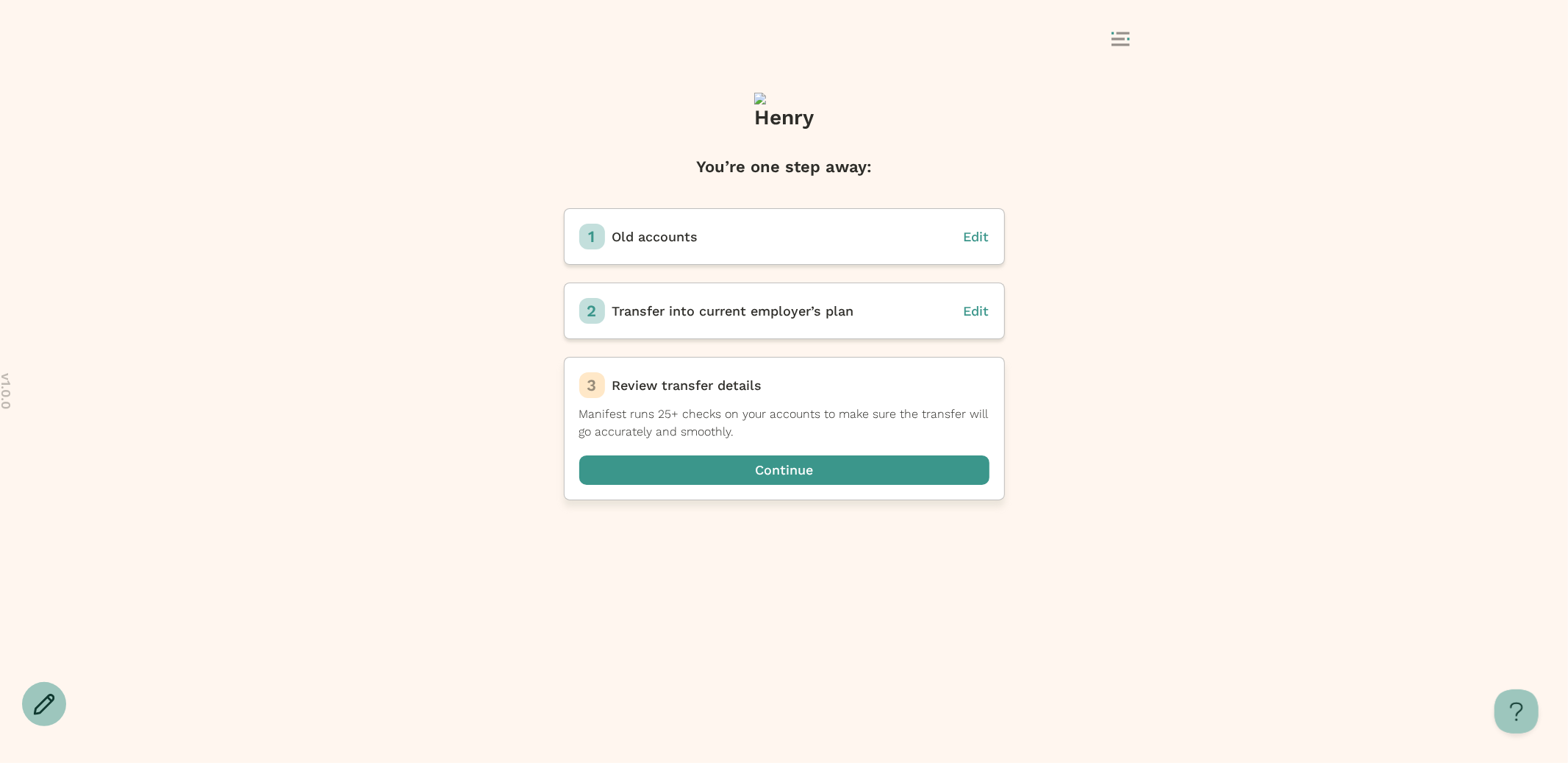
click at [777, 473] on span "button" at bounding box center [784, 470] width 410 height 30
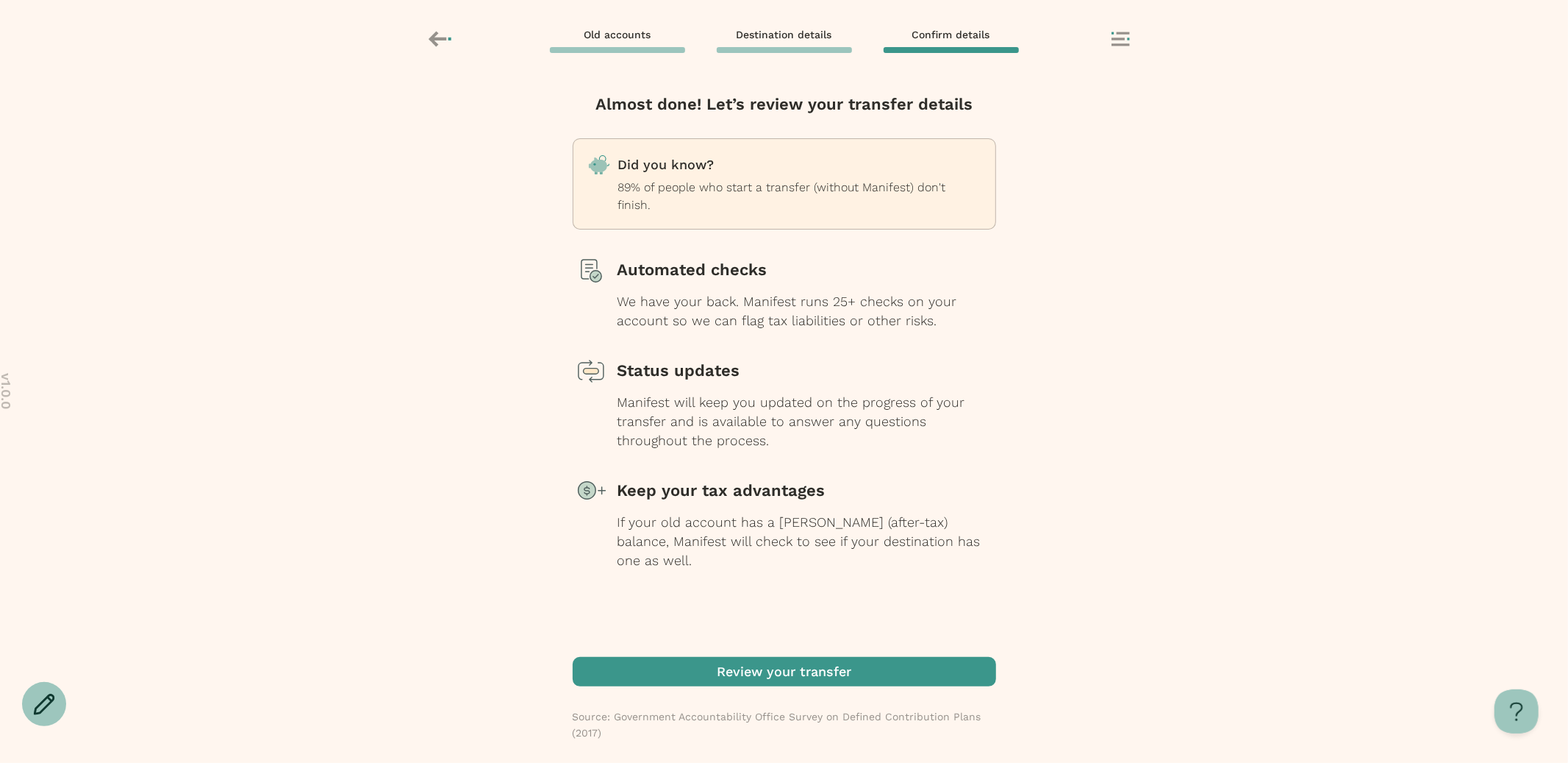
click at [731, 675] on span "button" at bounding box center [784, 672] width 423 height 30
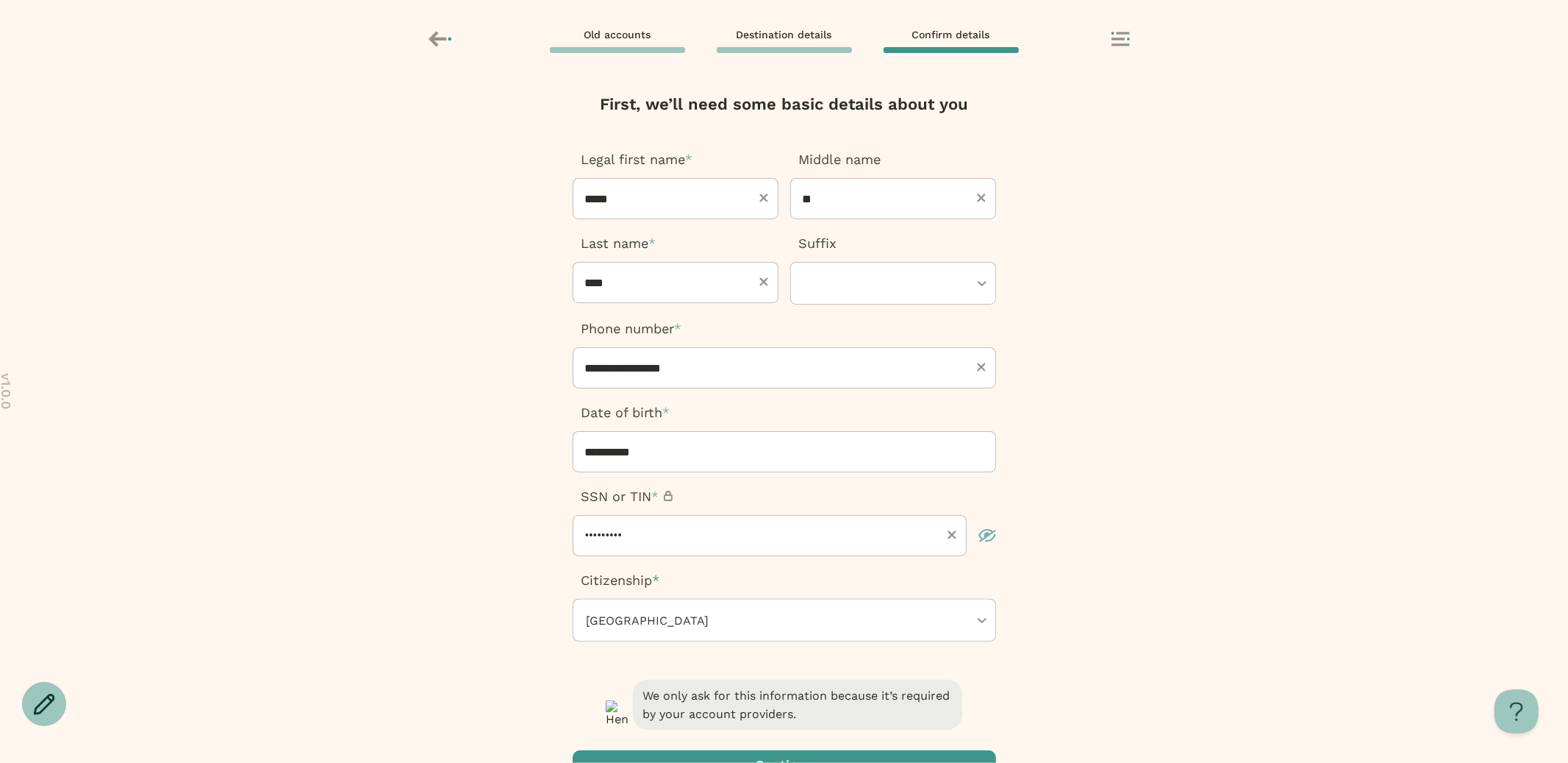
scroll to position [122, 0]
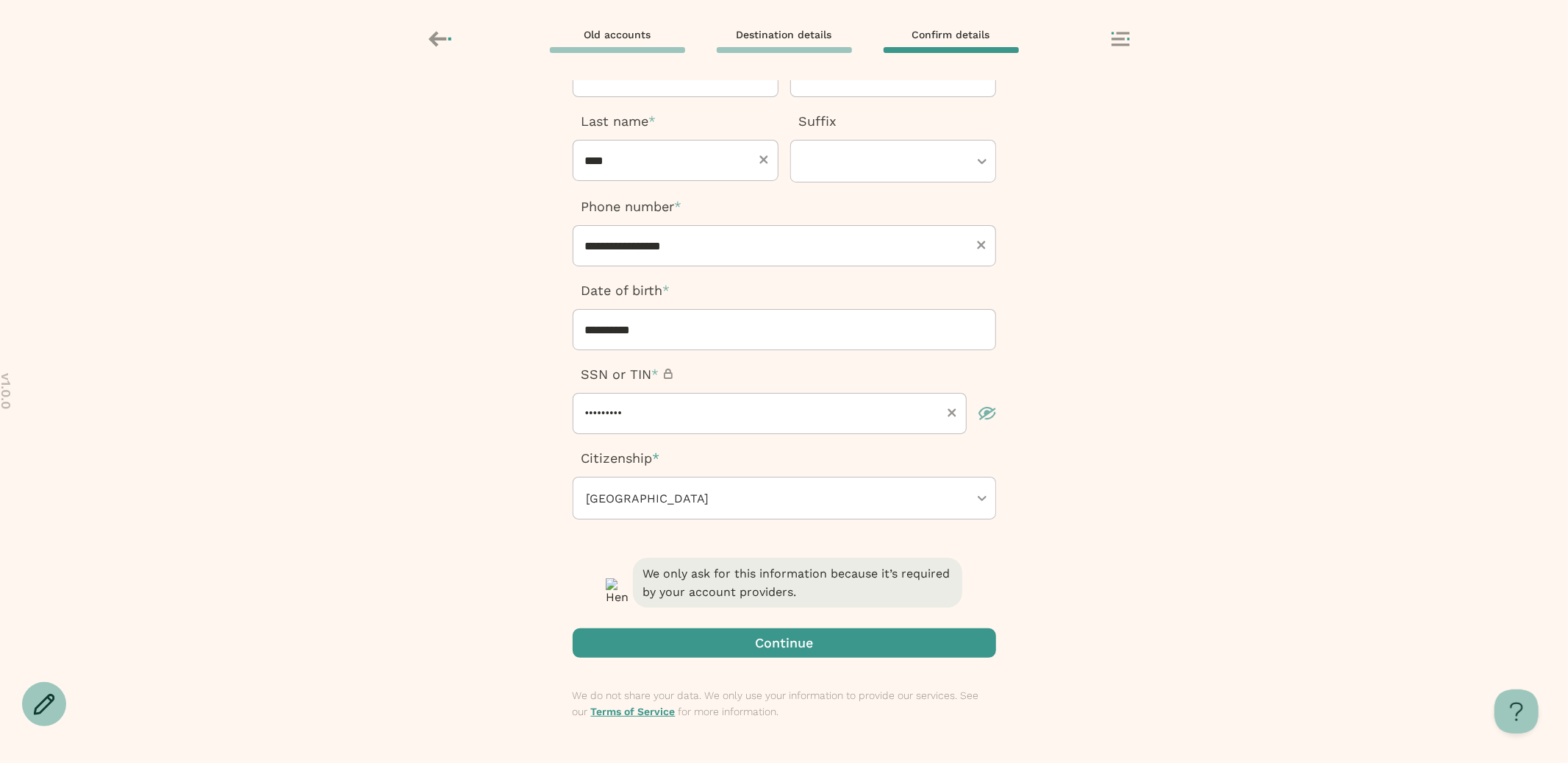
click at [810, 646] on span "button" at bounding box center [784, 643] width 423 height 30
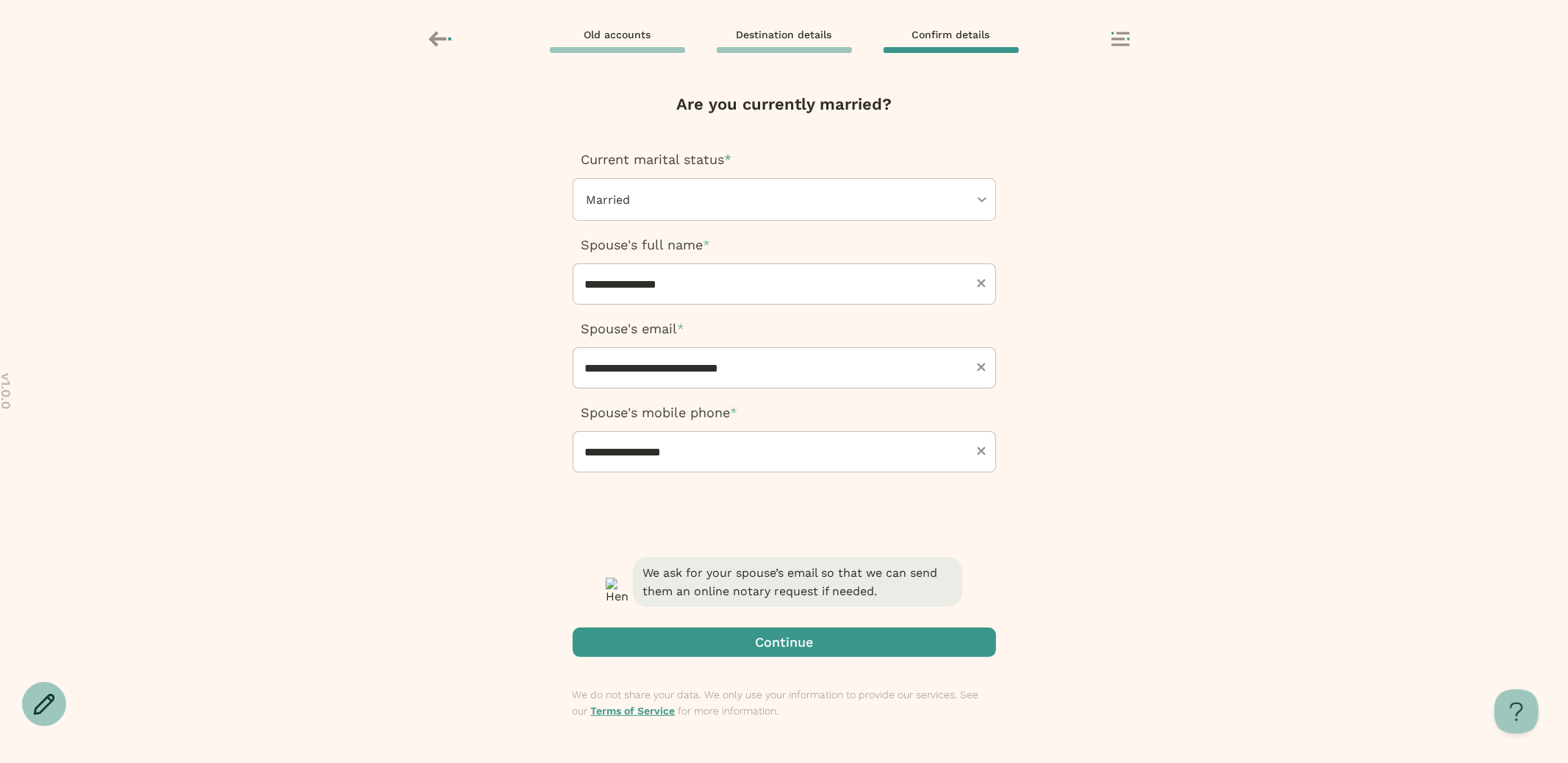
scroll to position [0, 0]
click at [791, 631] on span "button" at bounding box center [784, 642] width 423 height 30
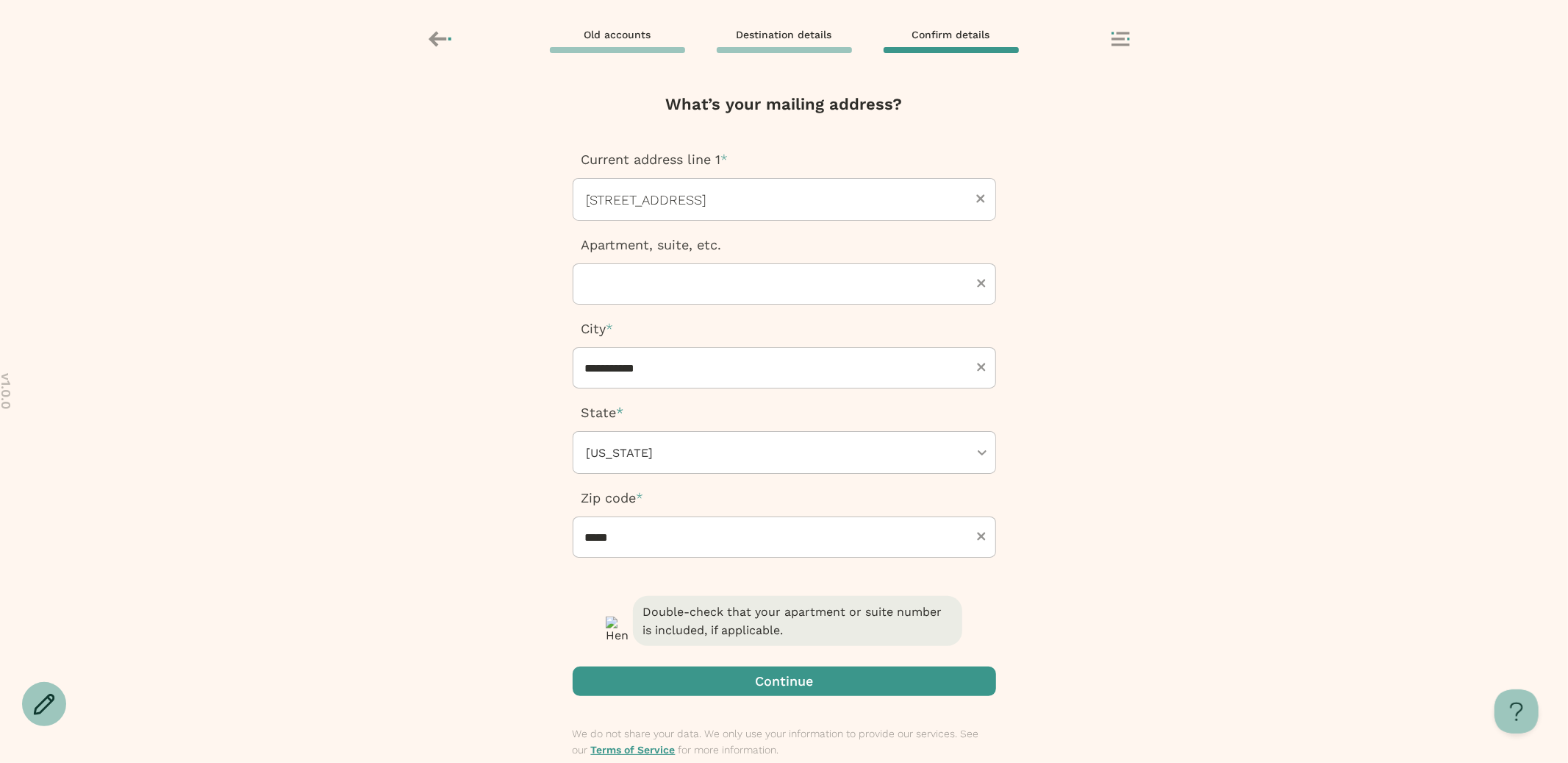
click at [788, 691] on span "button" at bounding box center [784, 681] width 423 height 30
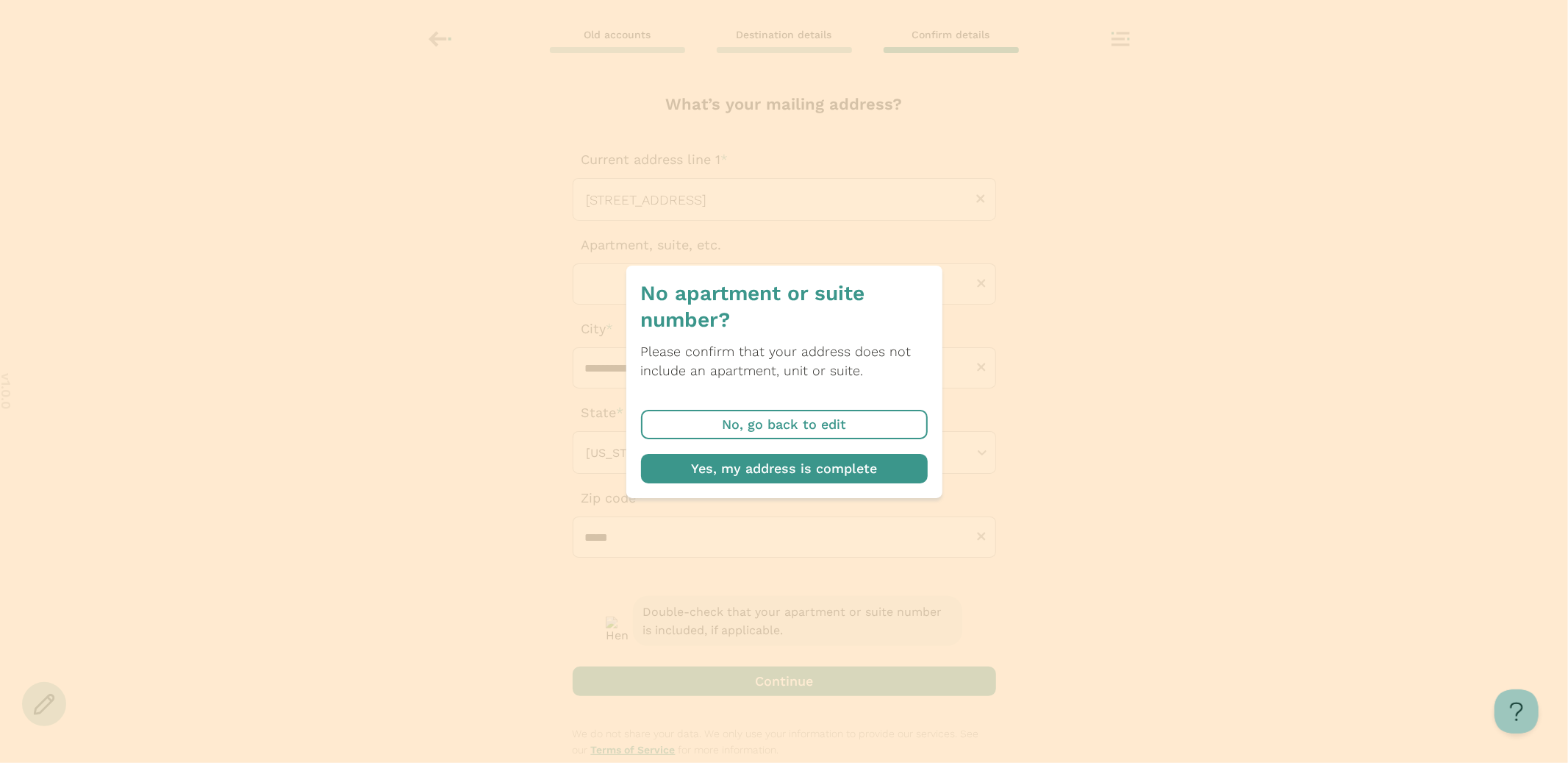
click at [815, 478] on span "button" at bounding box center [784, 469] width 286 height 30
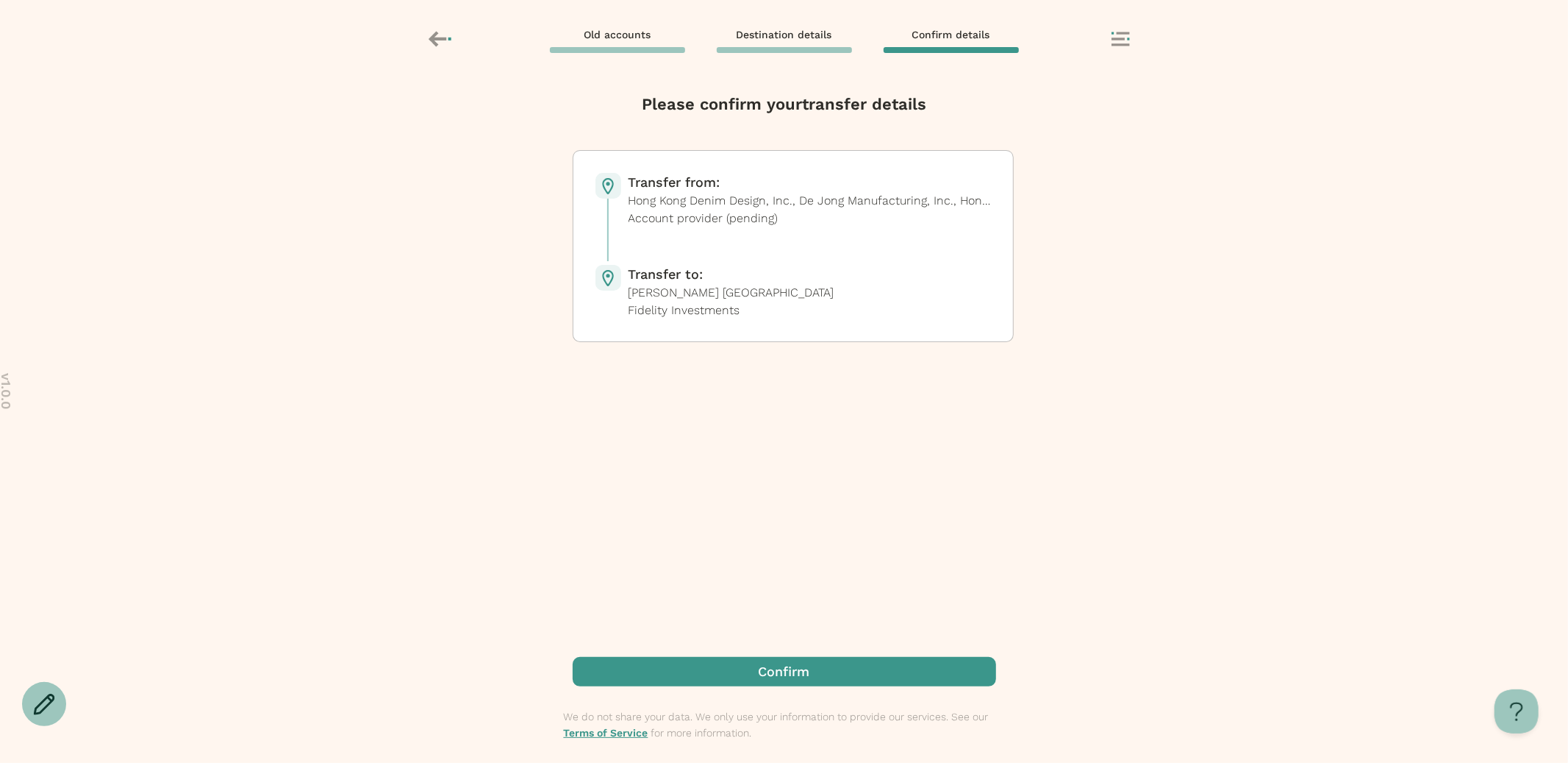
click at [799, 675] on span "button" at bounding box center [784, 672] width 423 height 30
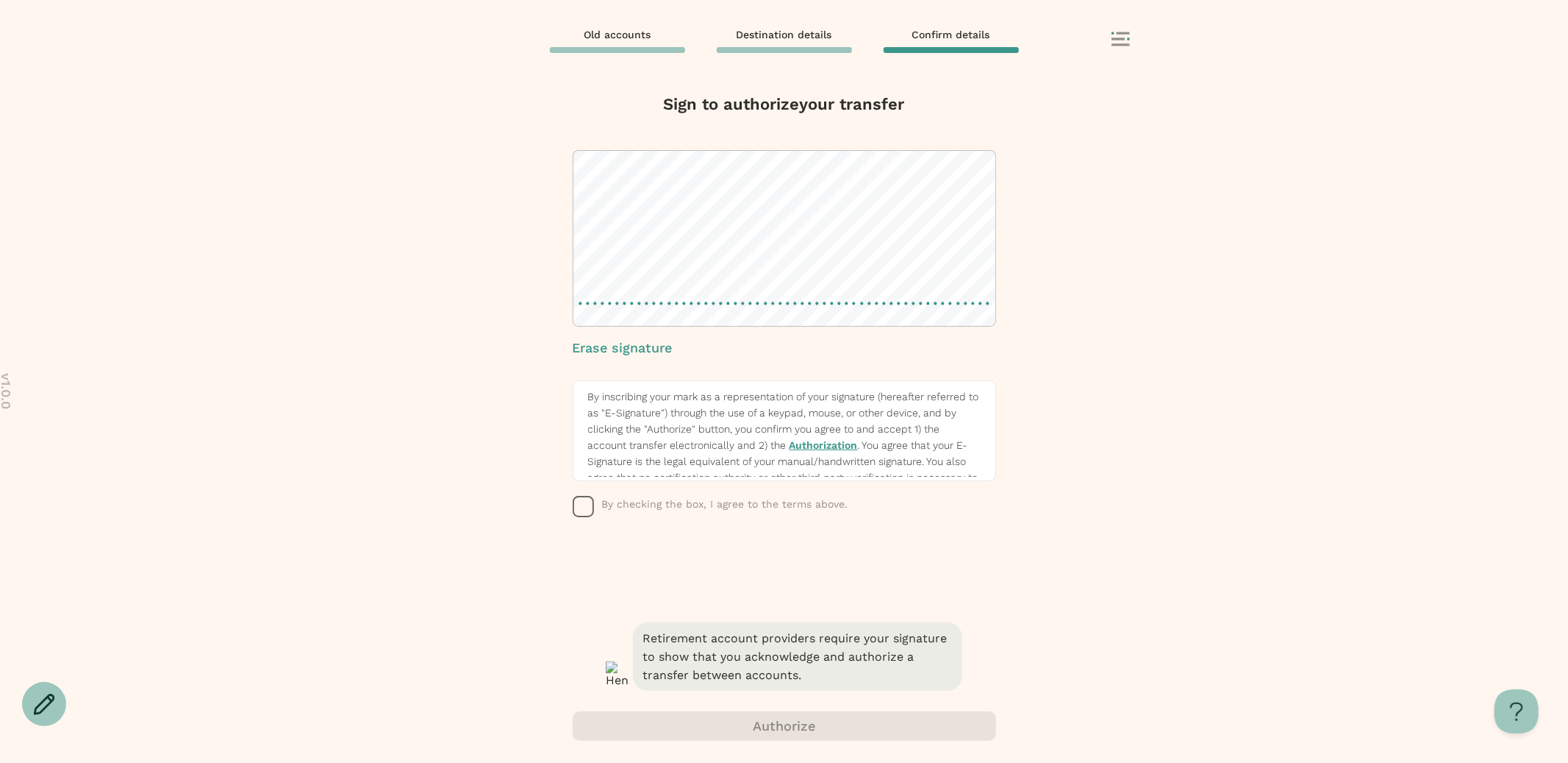
click at [641, 505] on span "By checking the box, I agree to the terms above." at bounding box center [725, 504] width 246 height 12
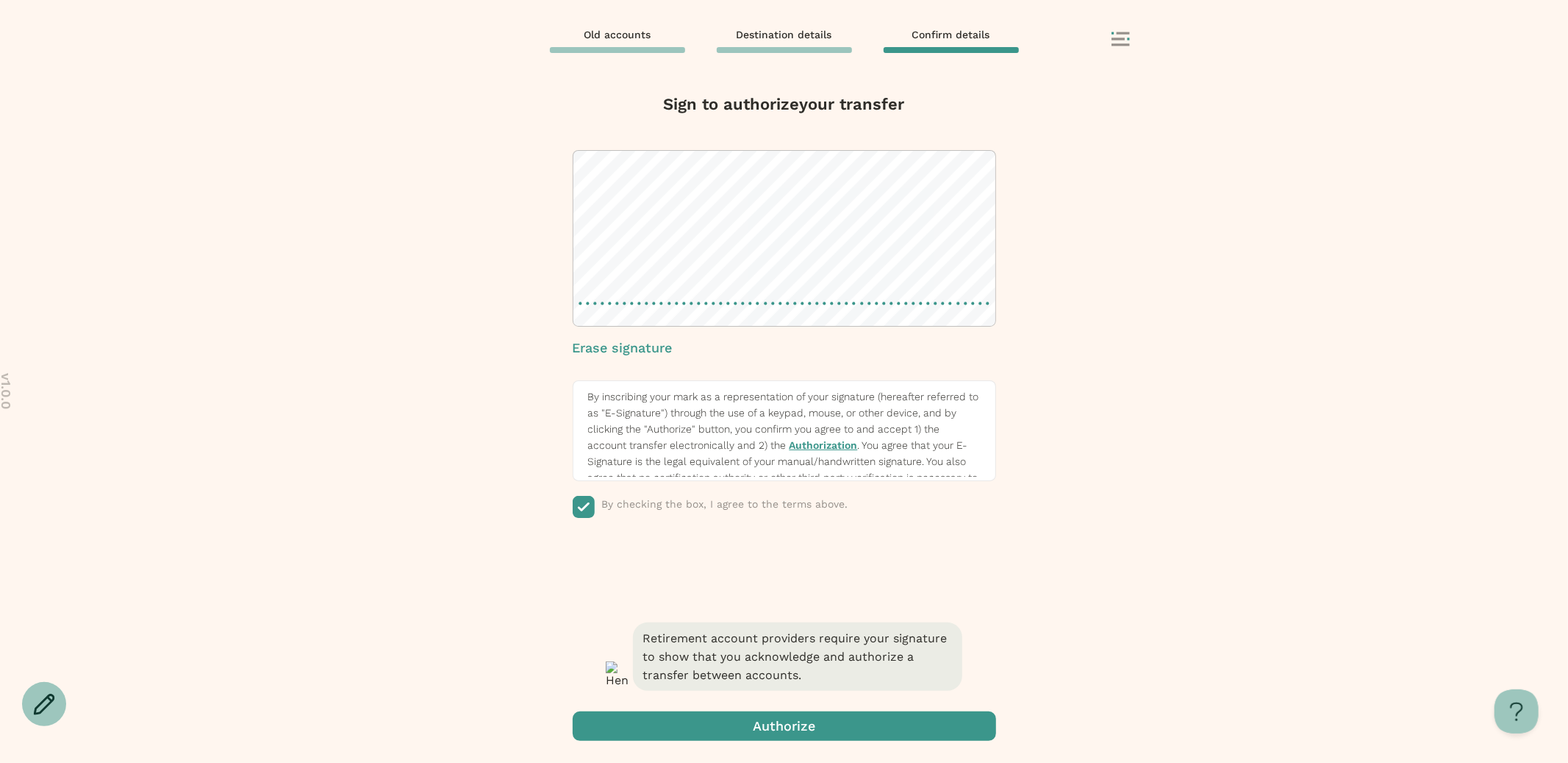
click at [738, 722] on span "button" at bounding box center [784, 726] width 423 height 30
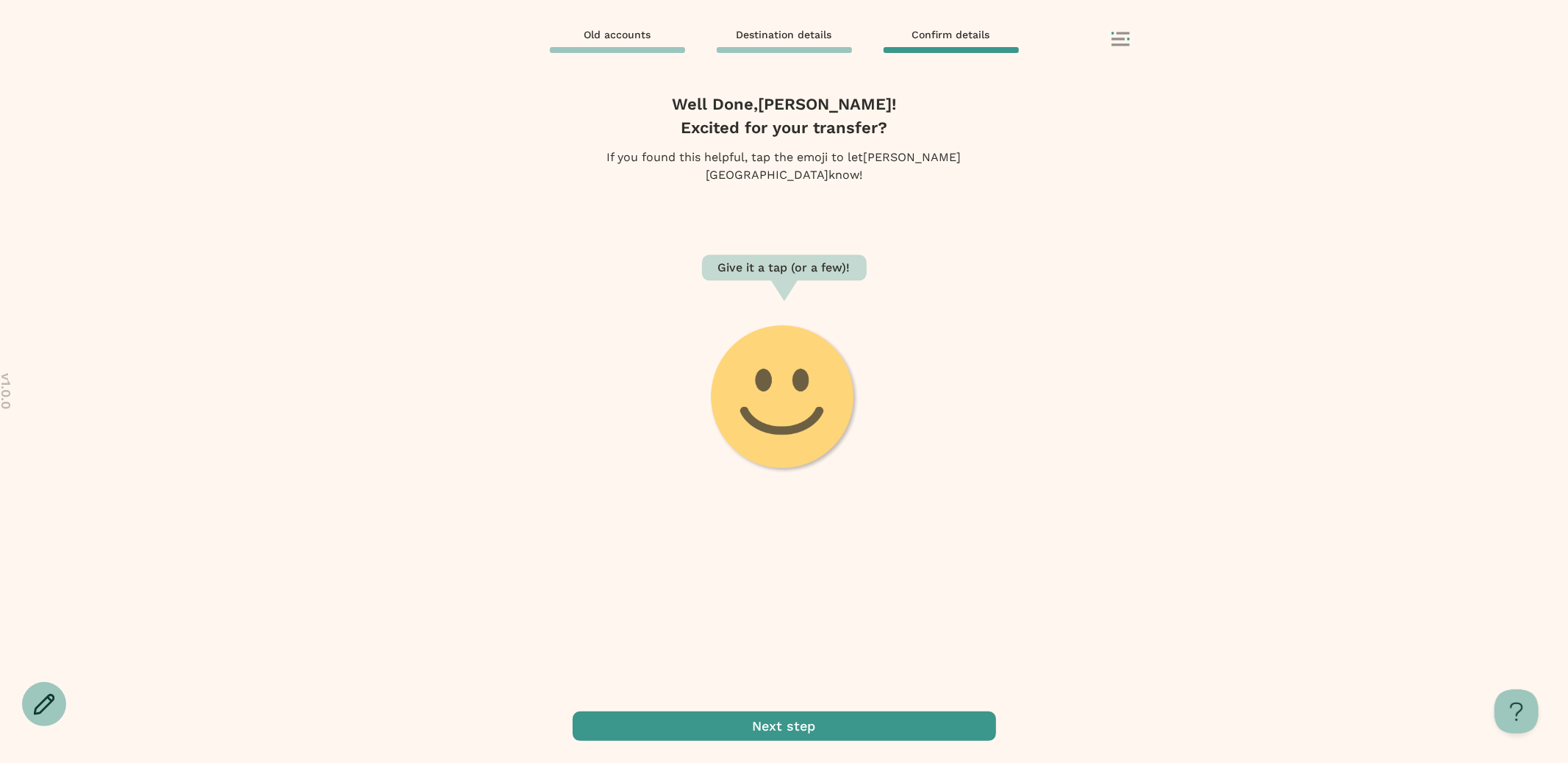
click at [796, 721] on span "button" at bounding box center [784, 726] width 423 height 30
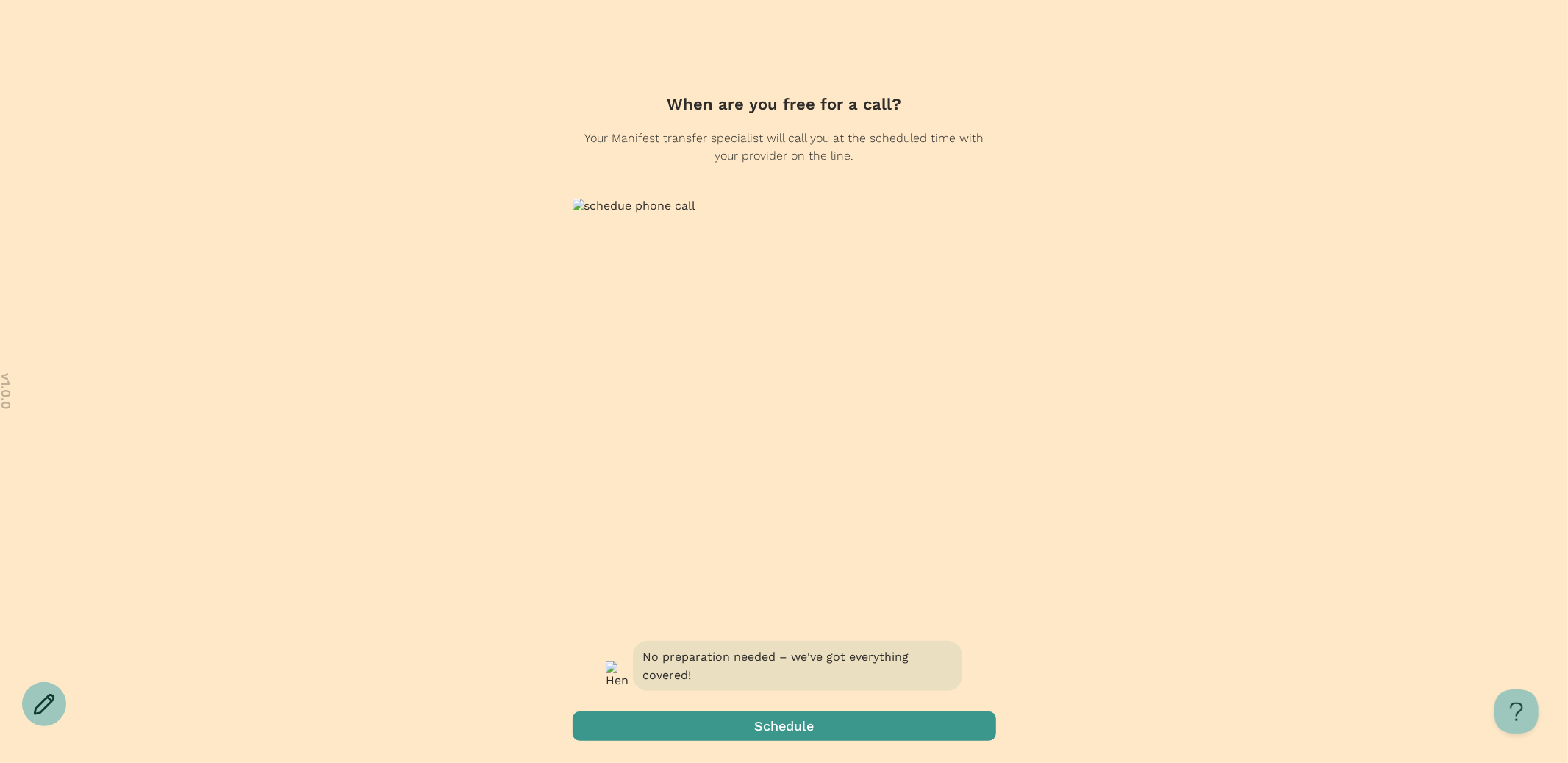
click at [793, 723] on span "button" at bounding box center [784, 726] width 423 height 30
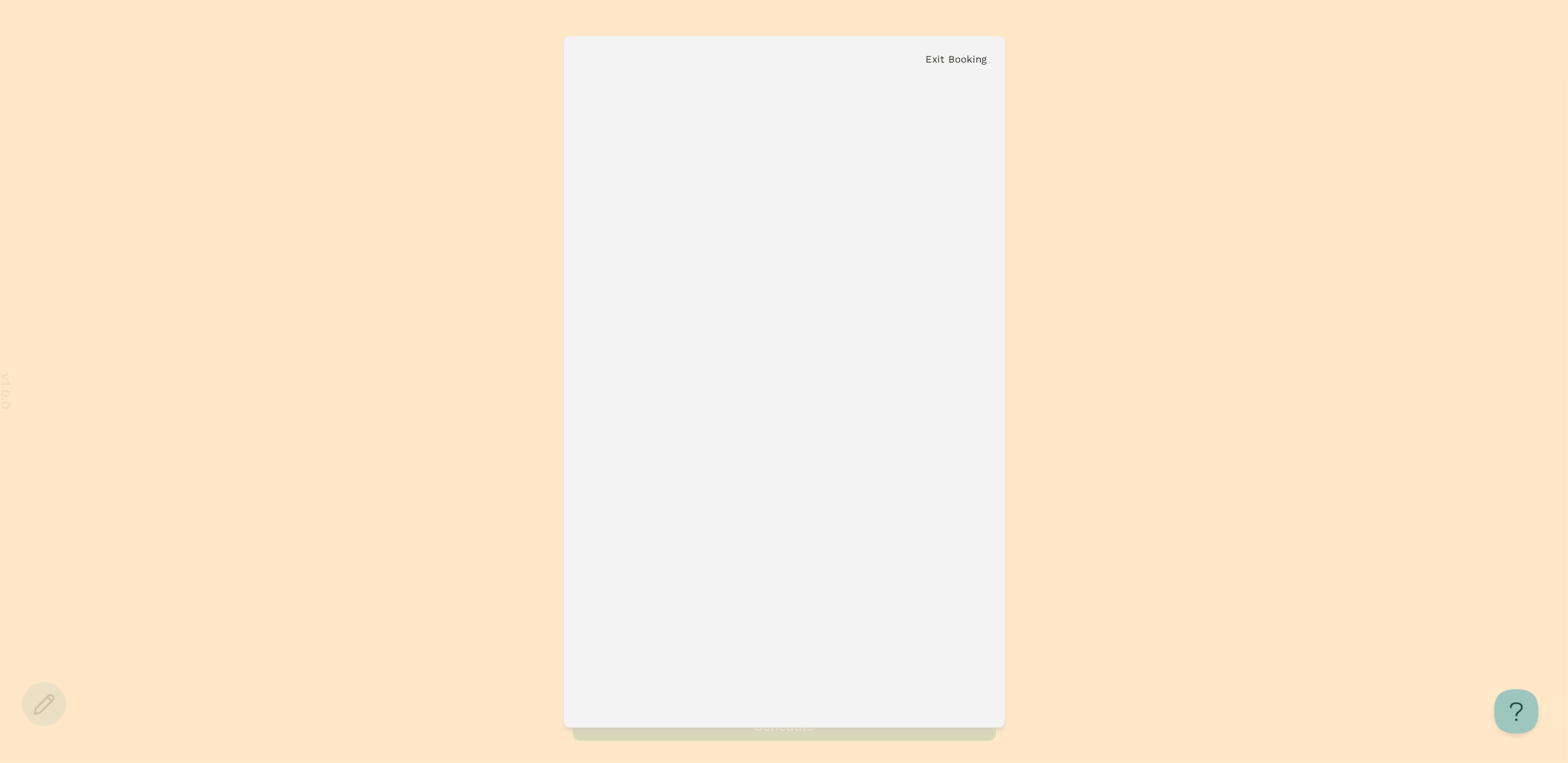
click at [939, 54] on button "Exit Booking" at bounding box center [957, 59] width 61 height 11
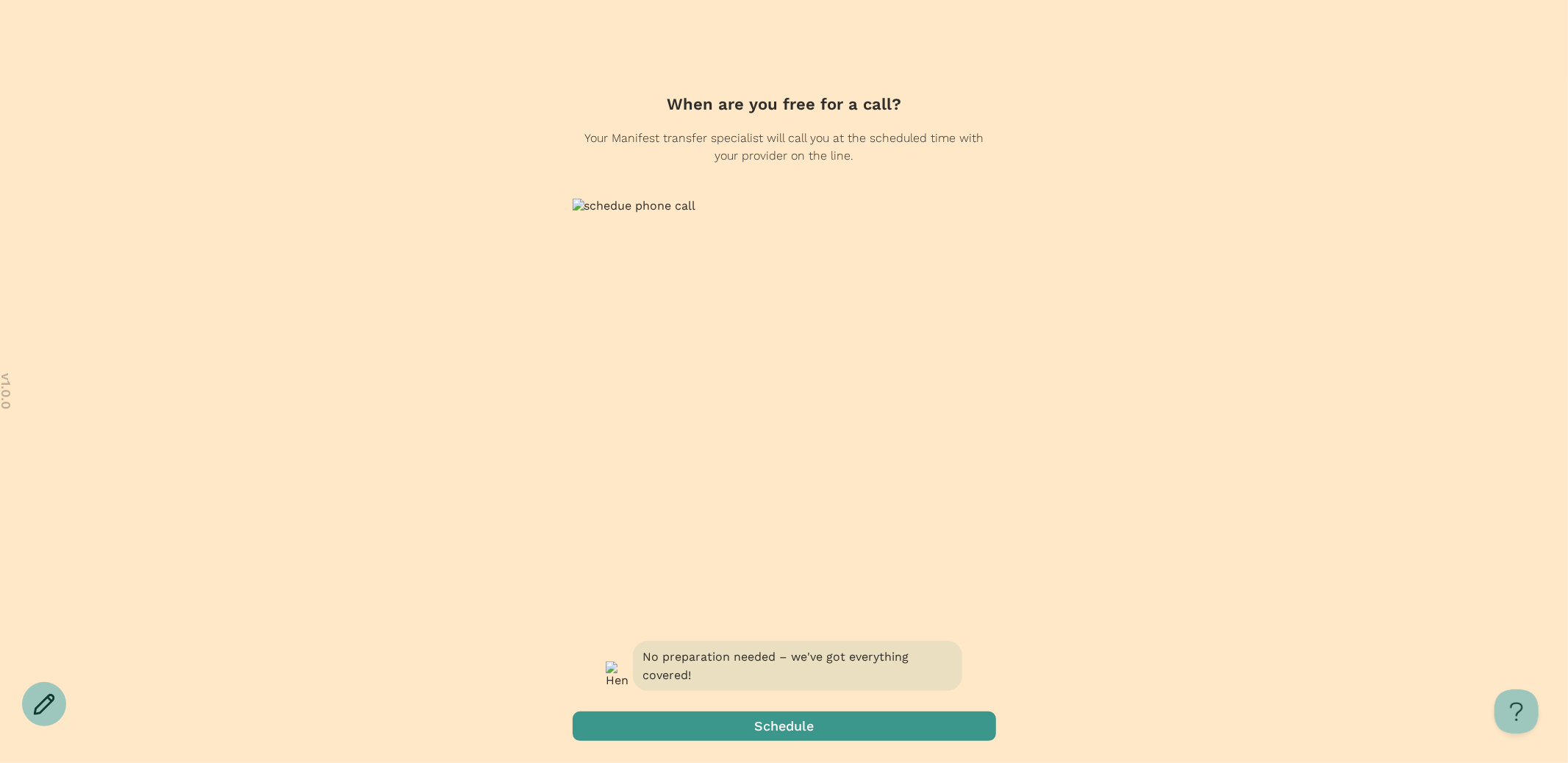
click at [724, 696] on div "No preparation needed – we've got everything covered! Schedule" at bounding box center [784, 699] width 423 height 125
click at [724, 732] on span "button" at bounding box center [784, 726] width 423 height 30
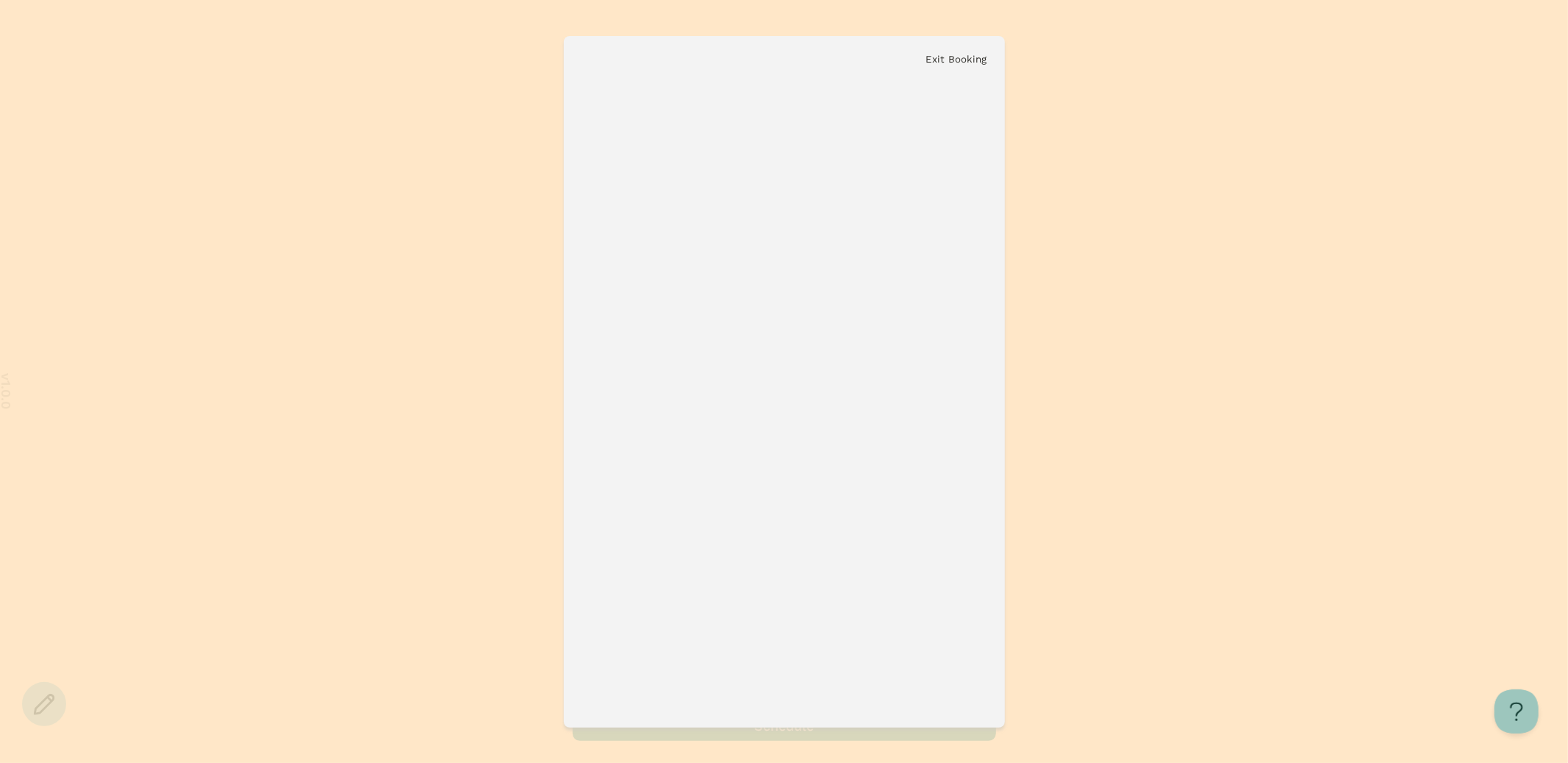
click at [962, 59] on button "Exit Booking" at bounding box center [957, 59] width 61 height 11
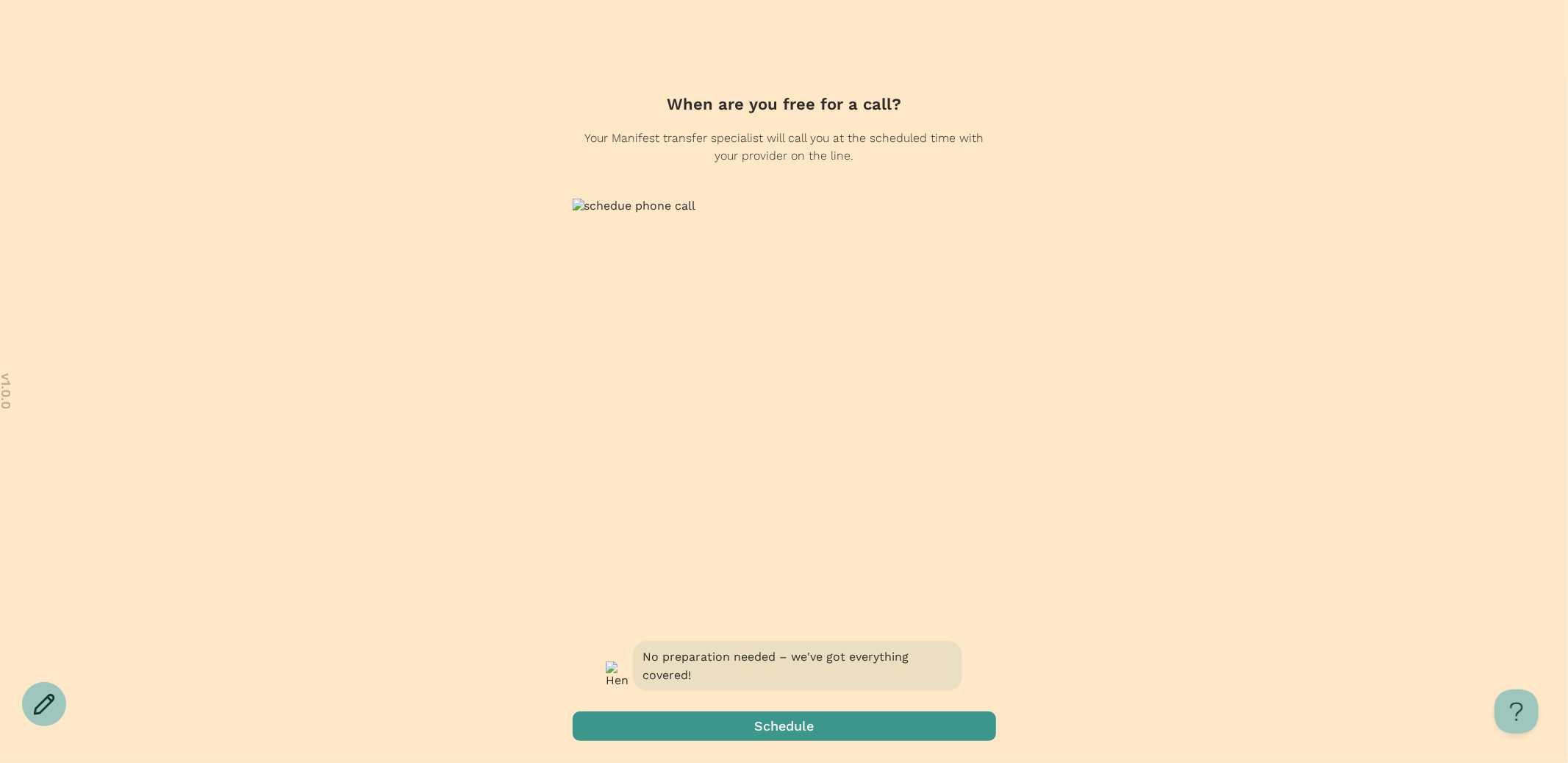
click at [772, 733] on span "button" at bounding box center [784, 726] width 423 height 30
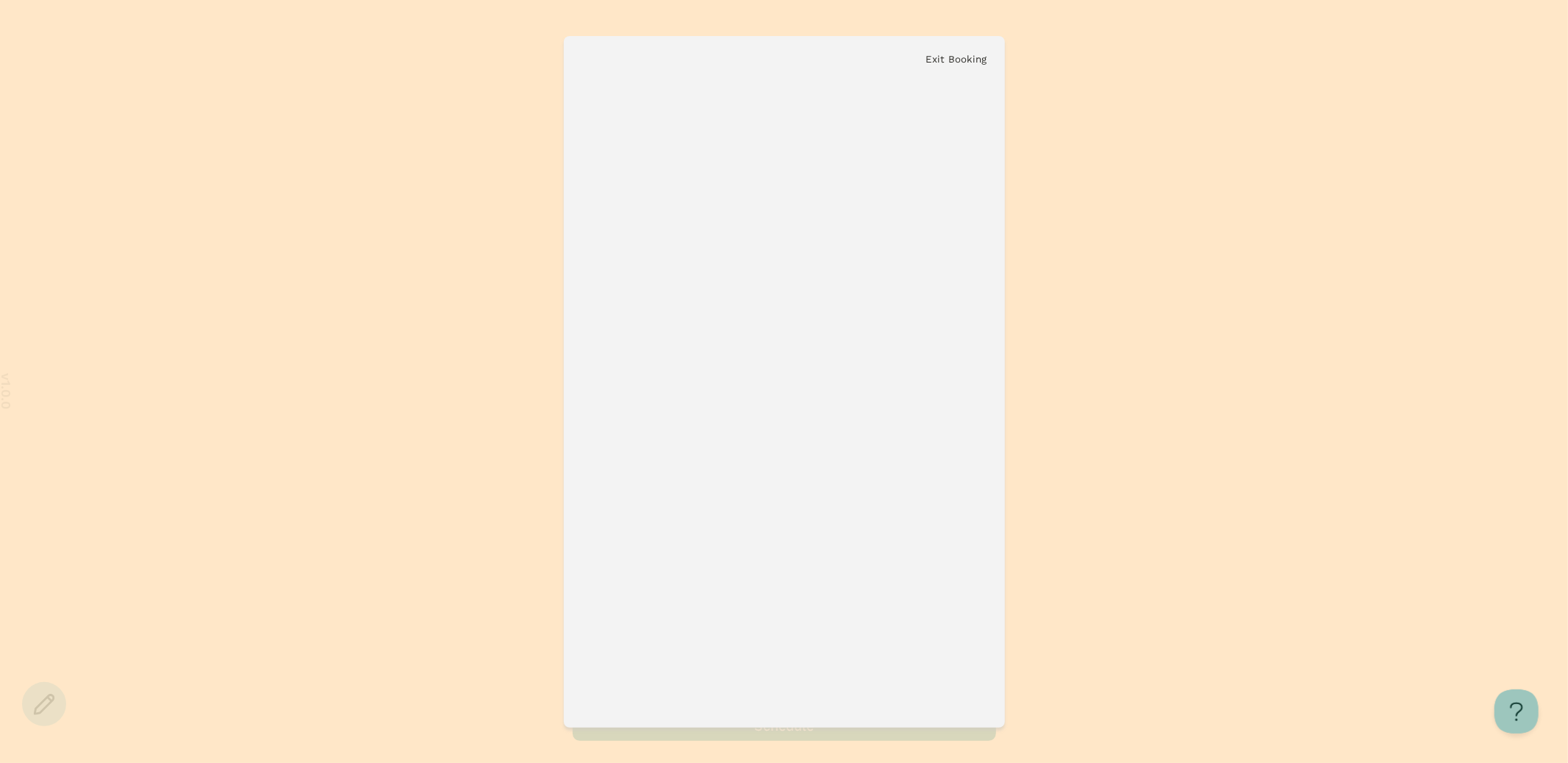
click at [964, 59] on button "Exit Booking" at bounding box center [957, 59] width 61 height 11
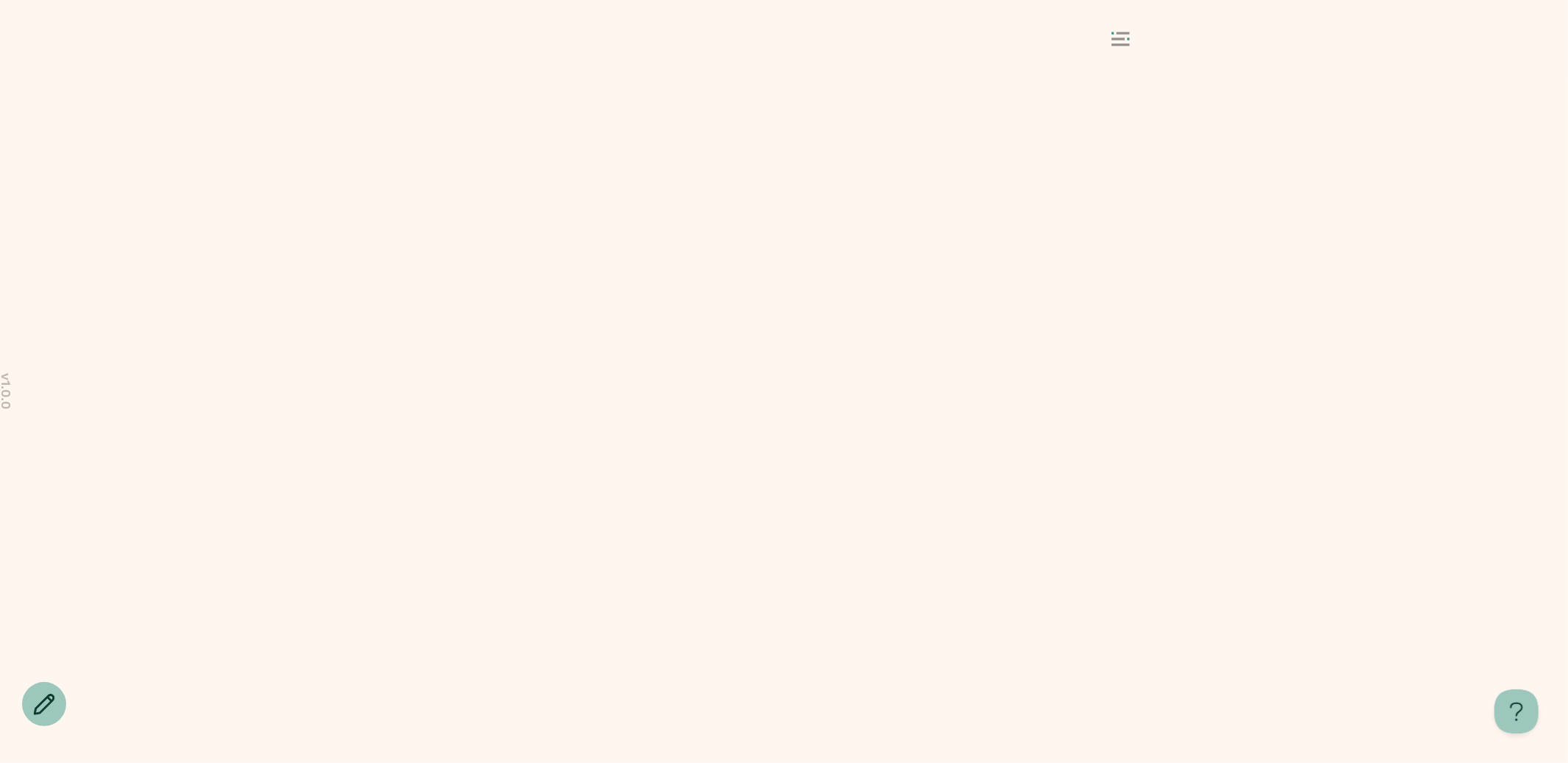
click at [1114, 34] on icon at bounding box center [1121, 39] width 18 height 15
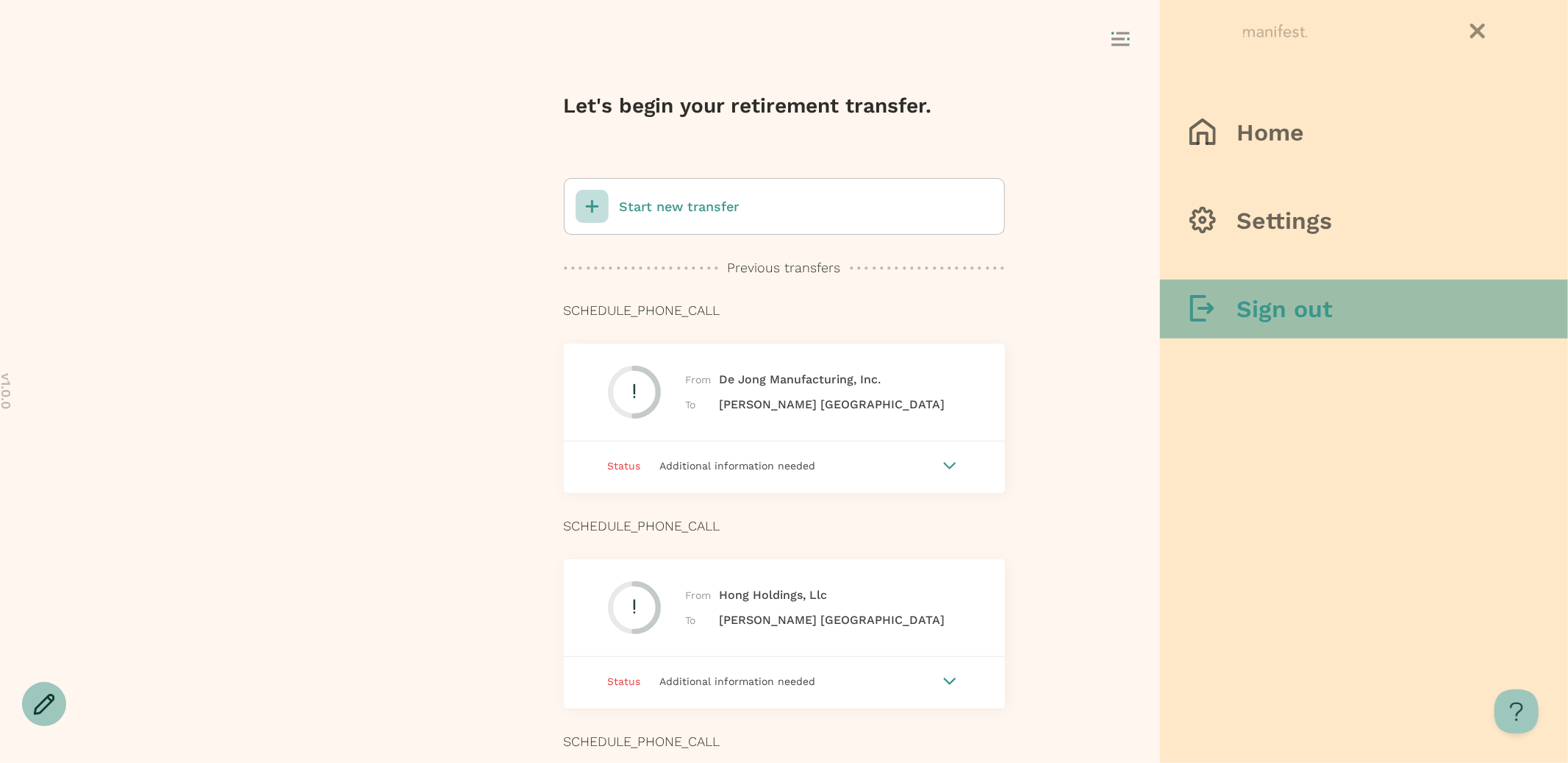
click at [1260, 311] on h3 "Sign out" at bounding box center [1284, 309] width 97 height 30
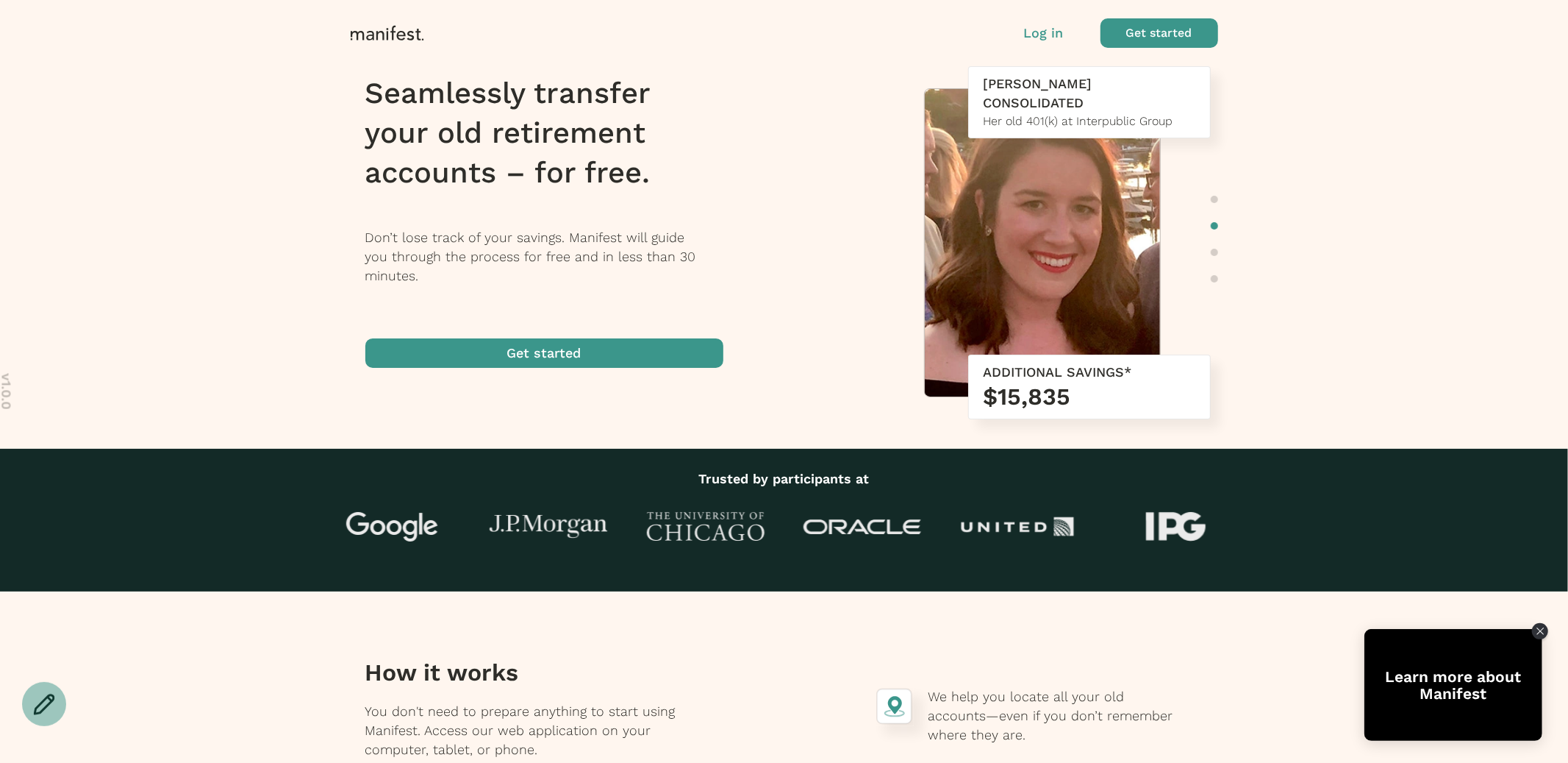
click at [1046, 35] on p "Log in" at bounding box center [1044, 33] width 40 height 19
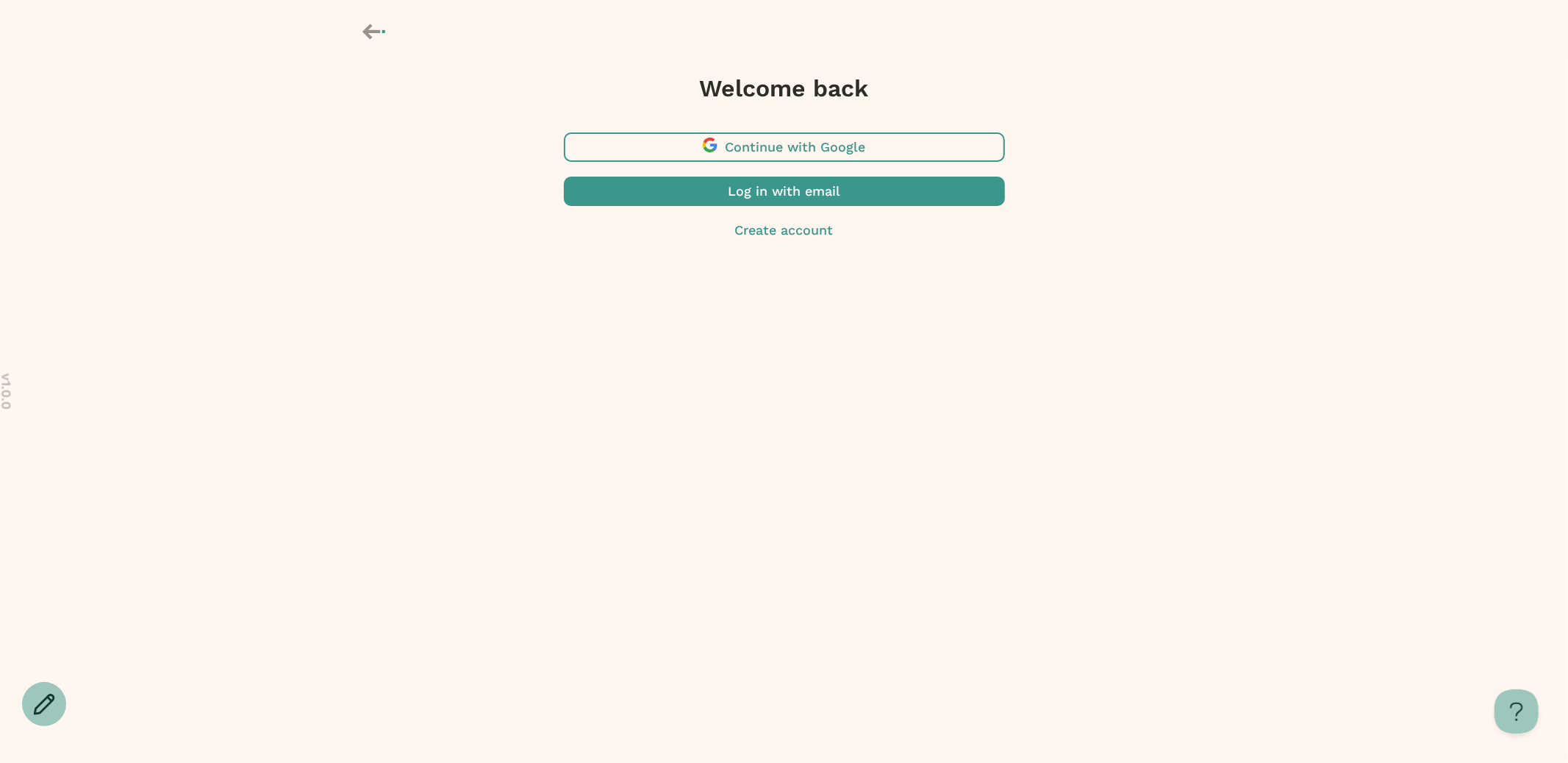
click at [756, 191] on span "button" at bounding box center [784, 192] width 442 height 30
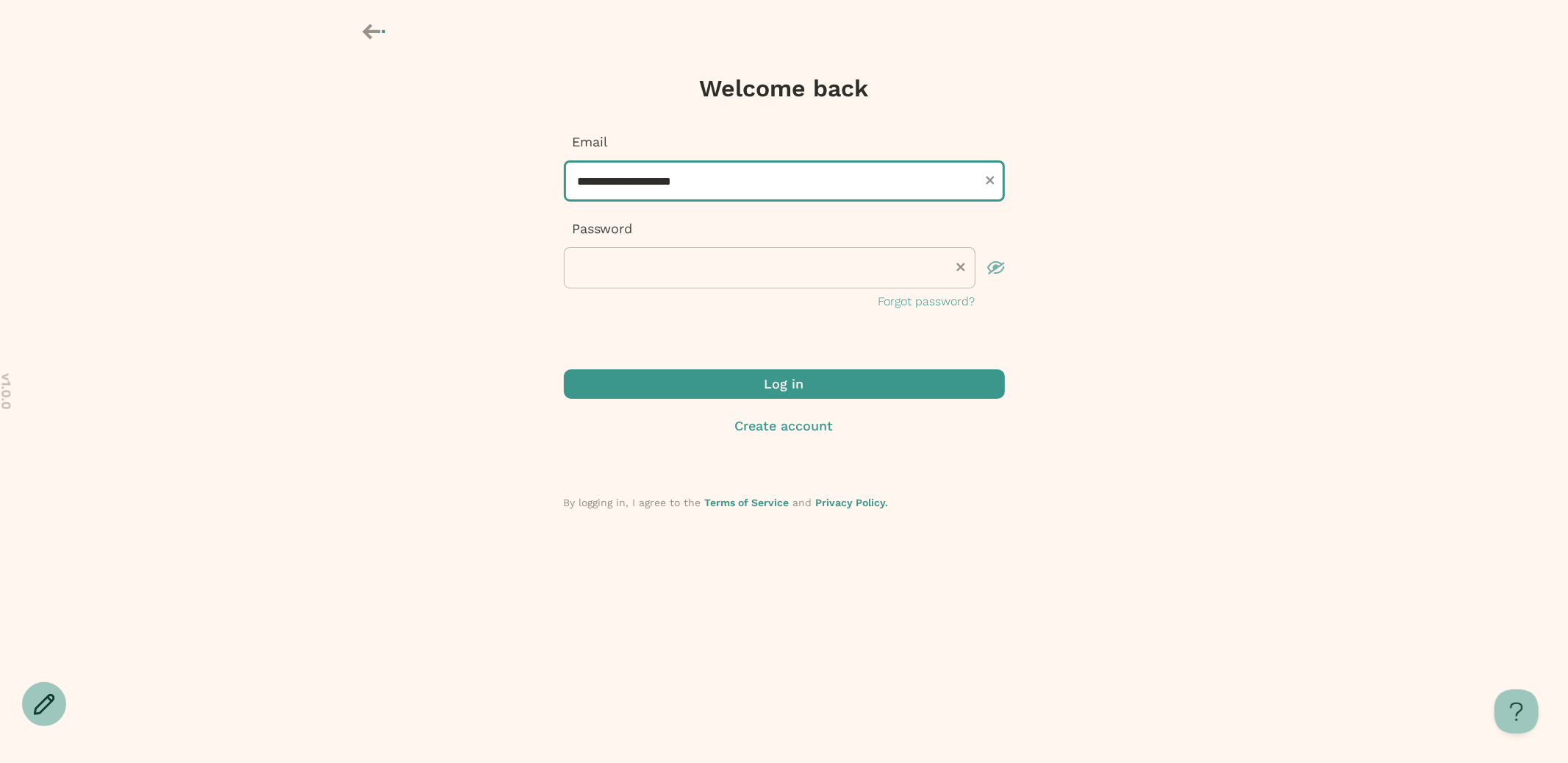
click at [703, 190] on input "**********" at bounding box center [784, 181] width 442 height 41
click at [607, 186] on input "**********" at bounding box center [784, 181] width 442 height 41
type input "**********"
click at [564, 369] on button "Log in" at bounding box center [784, 384] width 442 height 30
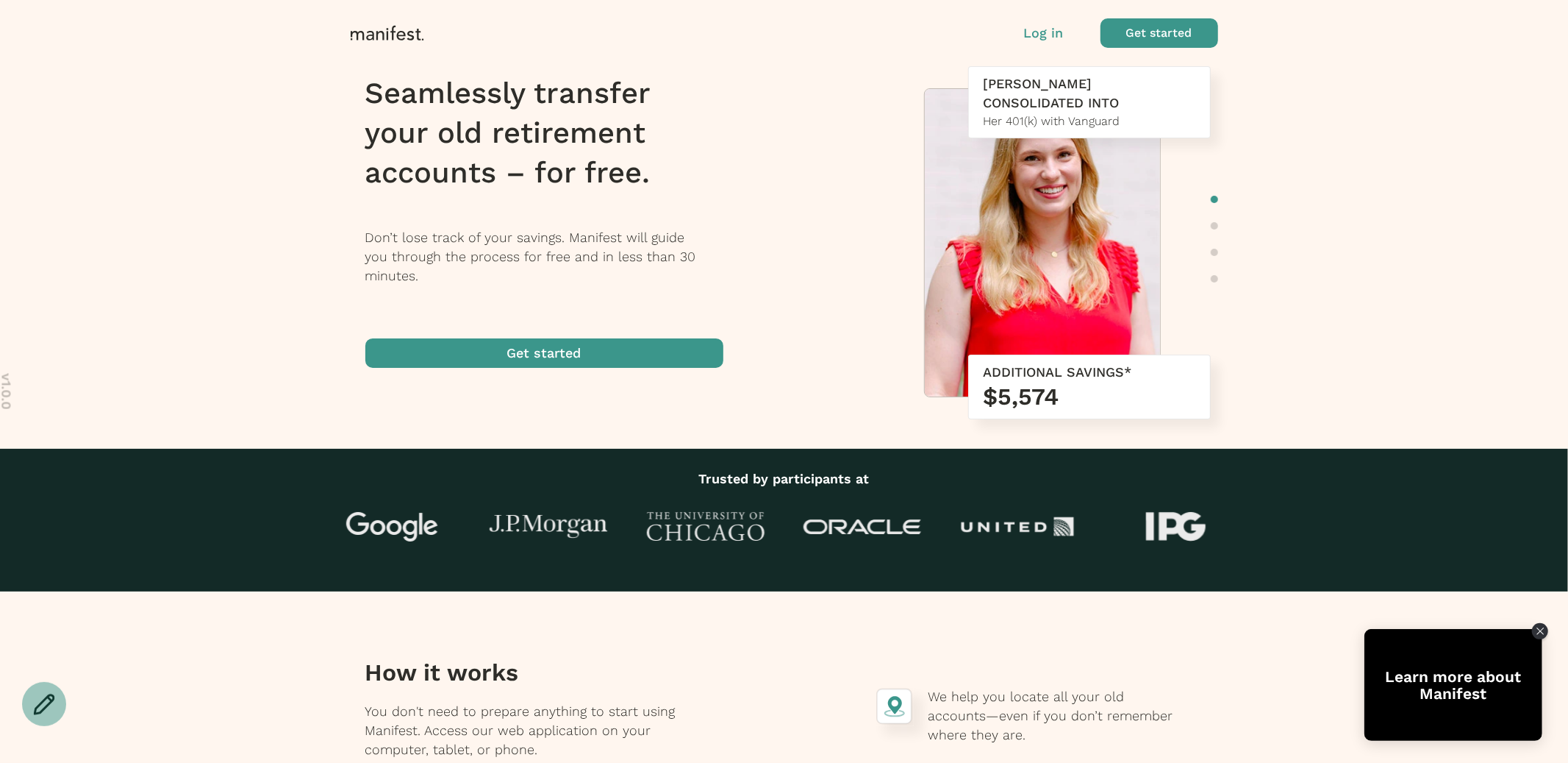
click at [1029, 30] on p "Log in" at bounding box center [1044, 33] width 40 height 19
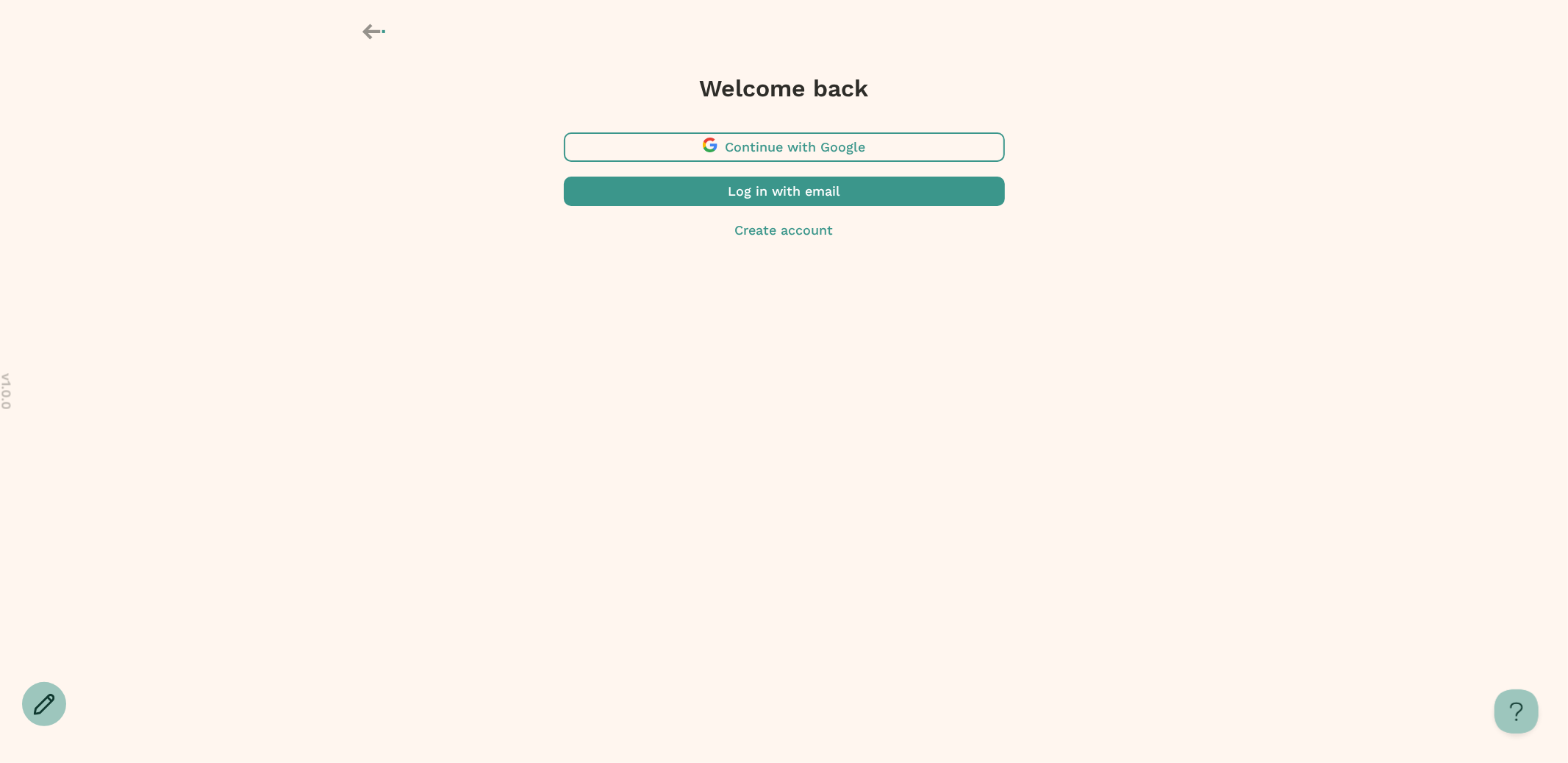
click at [866, 188] on span "button" at bounding box center [784, 192] width 442 height 30
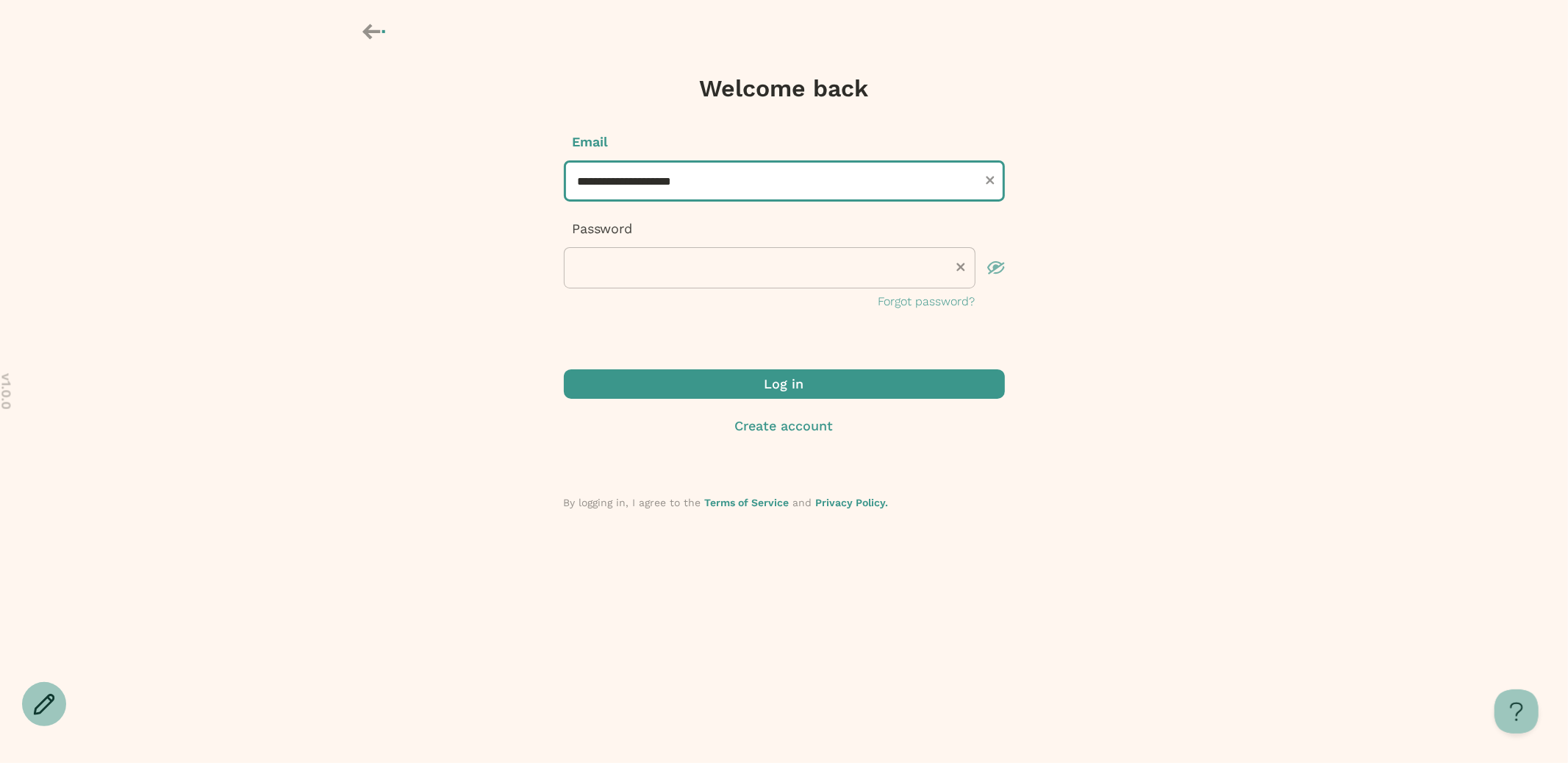
click at [739, 187] on input "**********" at bounding box center [784, 181] width 442 height 41
click at [607, 178] on input "**********" at bounding box center [784, 181] width 442 height 41
type input "**********"
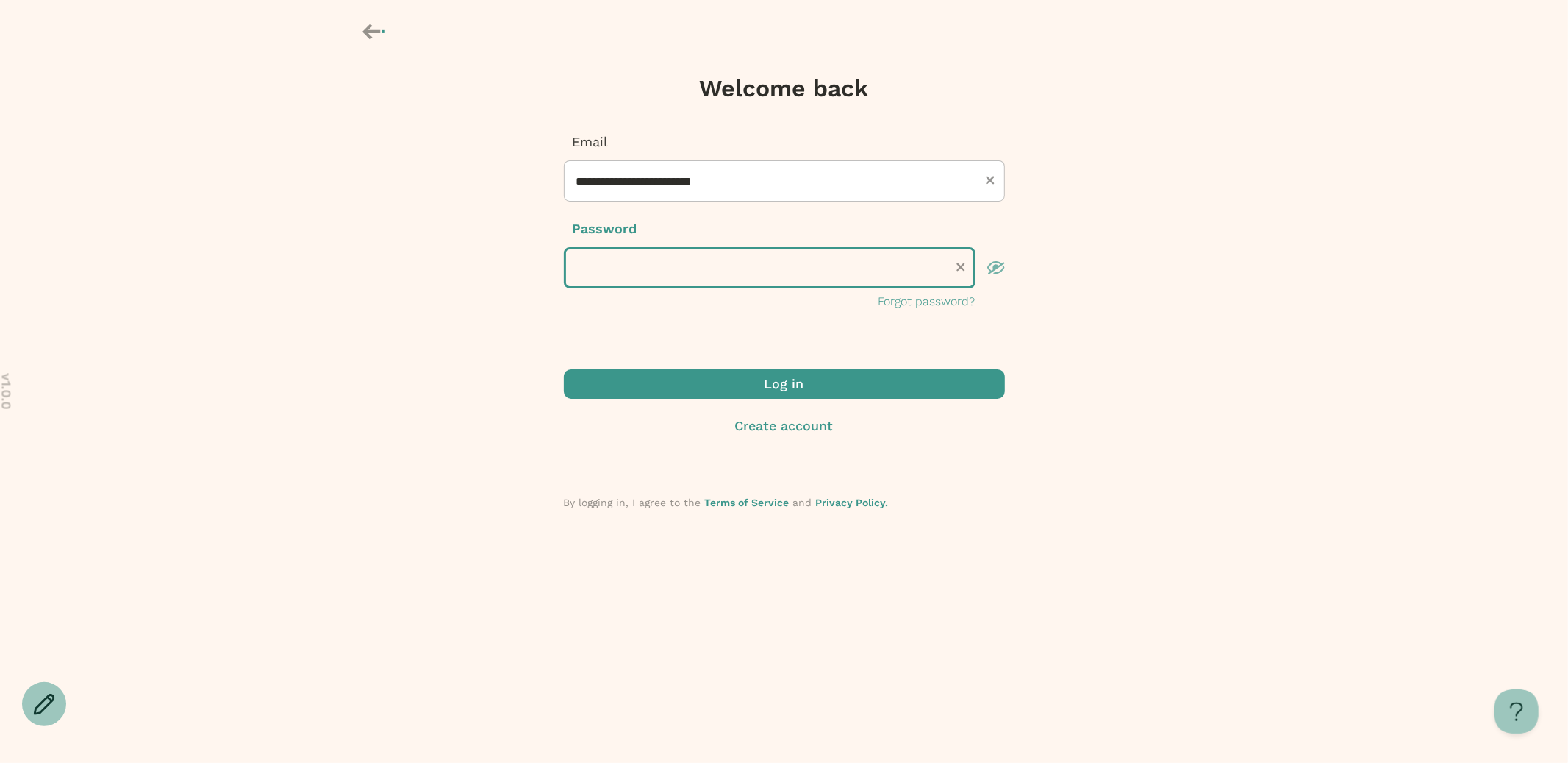
click at [372, 268] on div "**********" at bounding box center [784, 285] width 1568 height 570
click at [686, 373] on span "submit" at bounding box center [784, 384] width 442 height 30
